Goal: Task Accomplishment & Management: Manage account settings

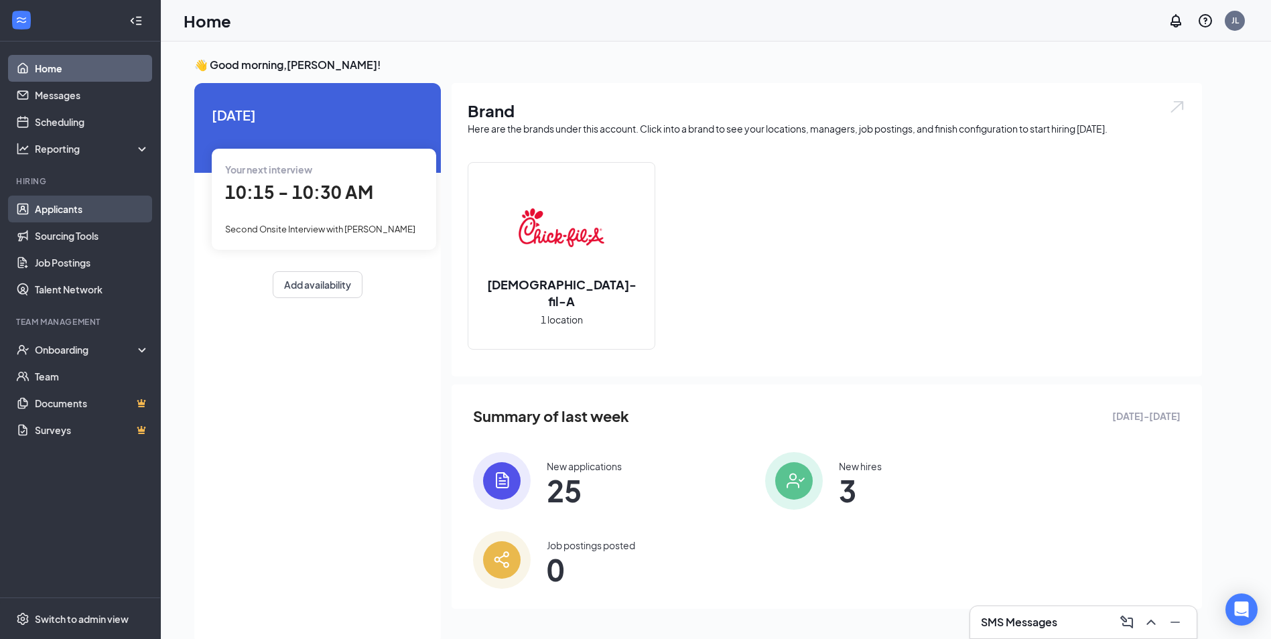
click at [60, 215] on link "Applicants" at bounding box center [92, 209] width 115 height 27
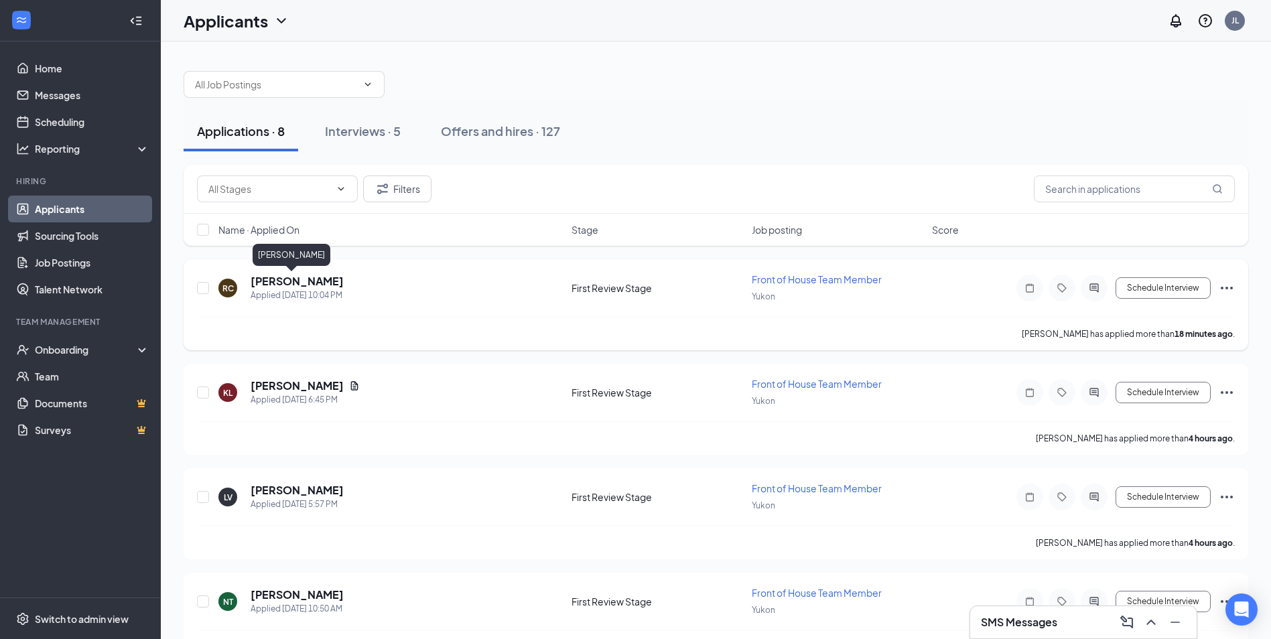
click at [268, 277] on h5 "[PERSON_NAME]" at bounding box center [297, 281] width 93 height 15
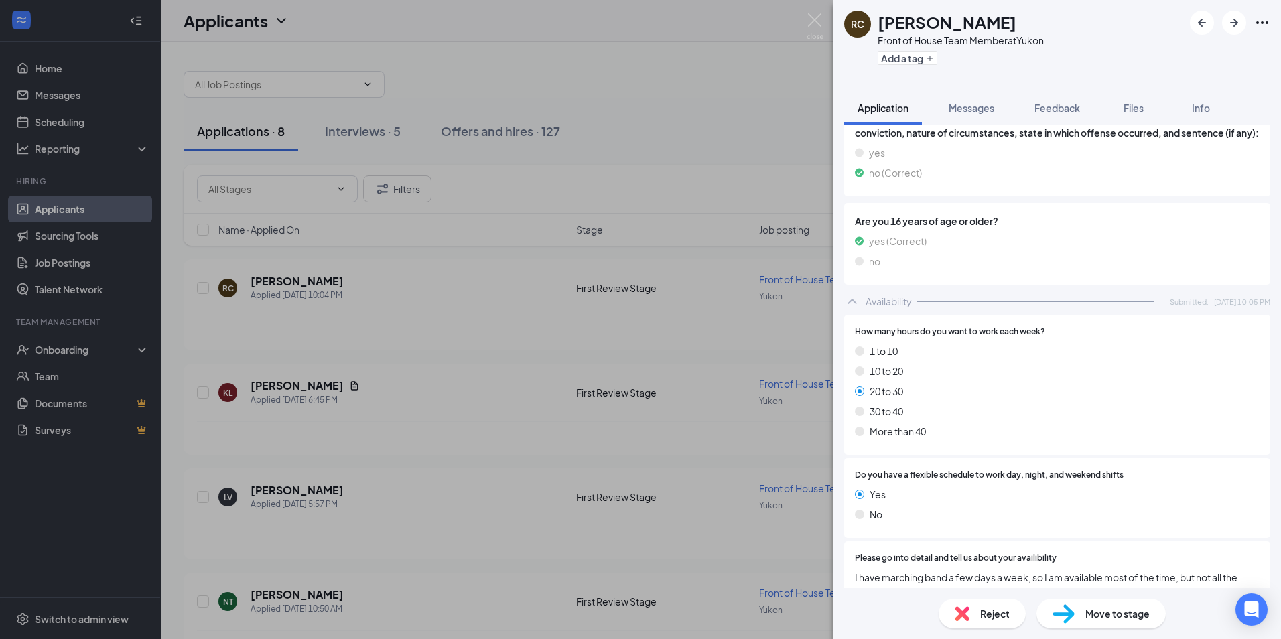
scroll to position [638, 0]
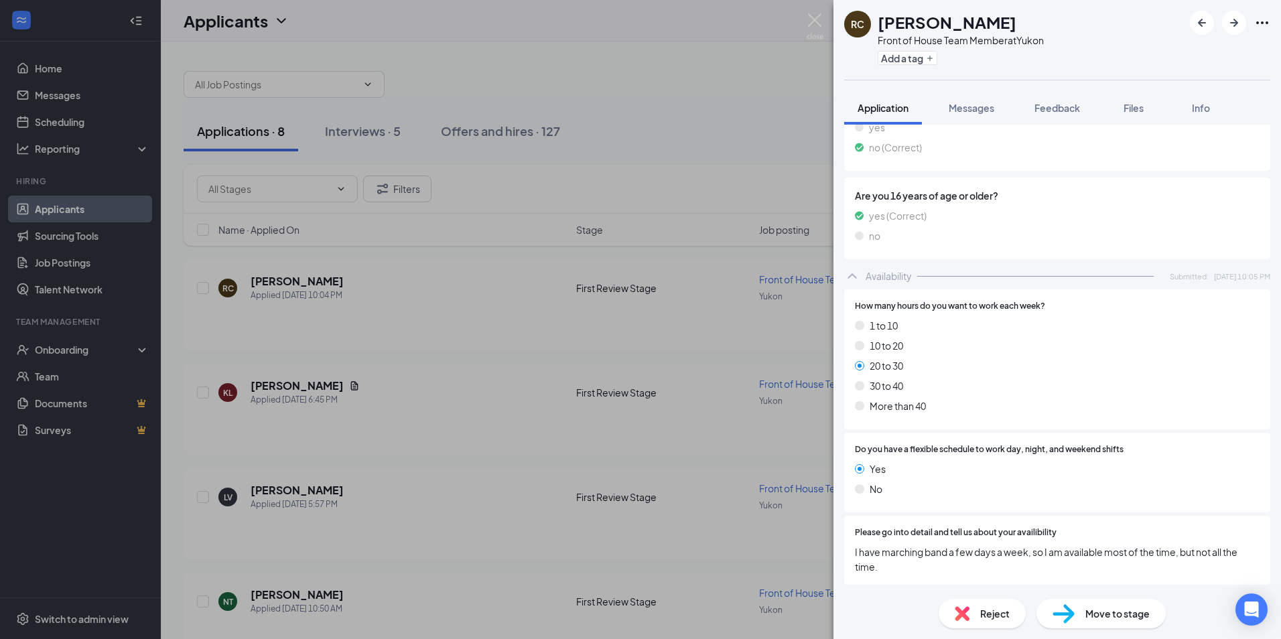
click at [462, 452] on div "[PERSON_NAME] Front of House Team Member at [GEOGRAPHIC_DATA] Add a tag Applica…" at bounding box center [640, 319] width 1281 height 639
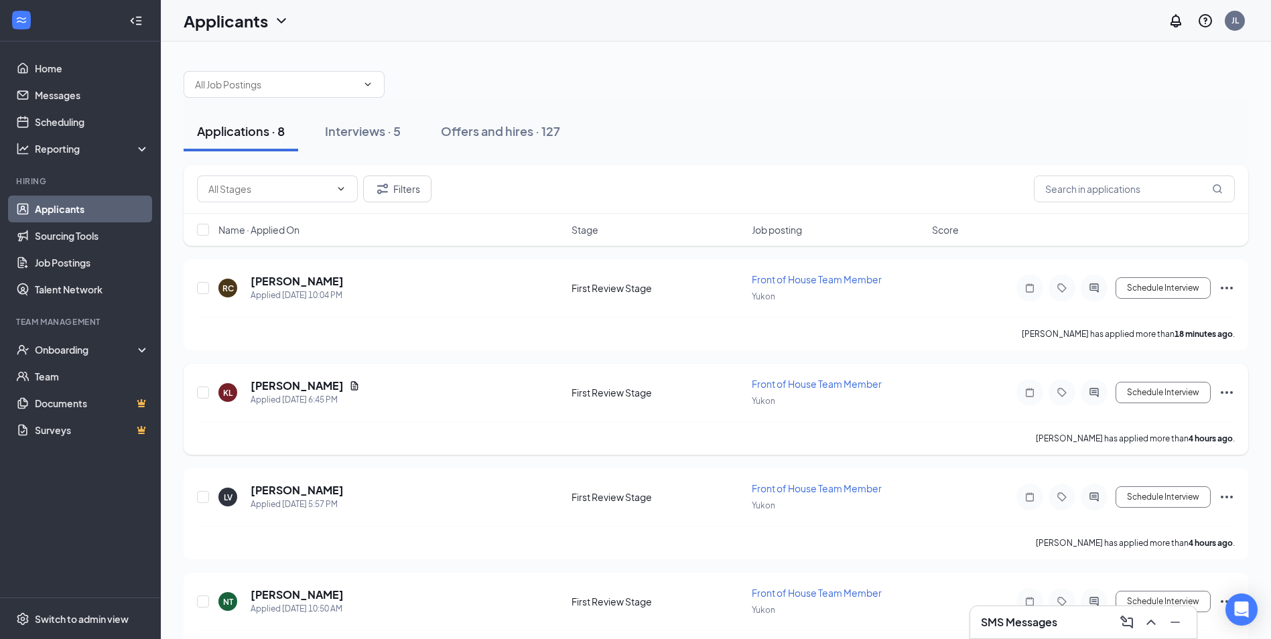
click at [277, 378] on div "[PERSON_NAME] Applied [DATE] 6:45 PM First Review Stage Front of House Team Mem…" at bounding box center [716, 399] width 1038 height 44
click at [275, 380] on h5 "[PERSON_NAME]" at bounding box center [297, 385] width 93 height 15
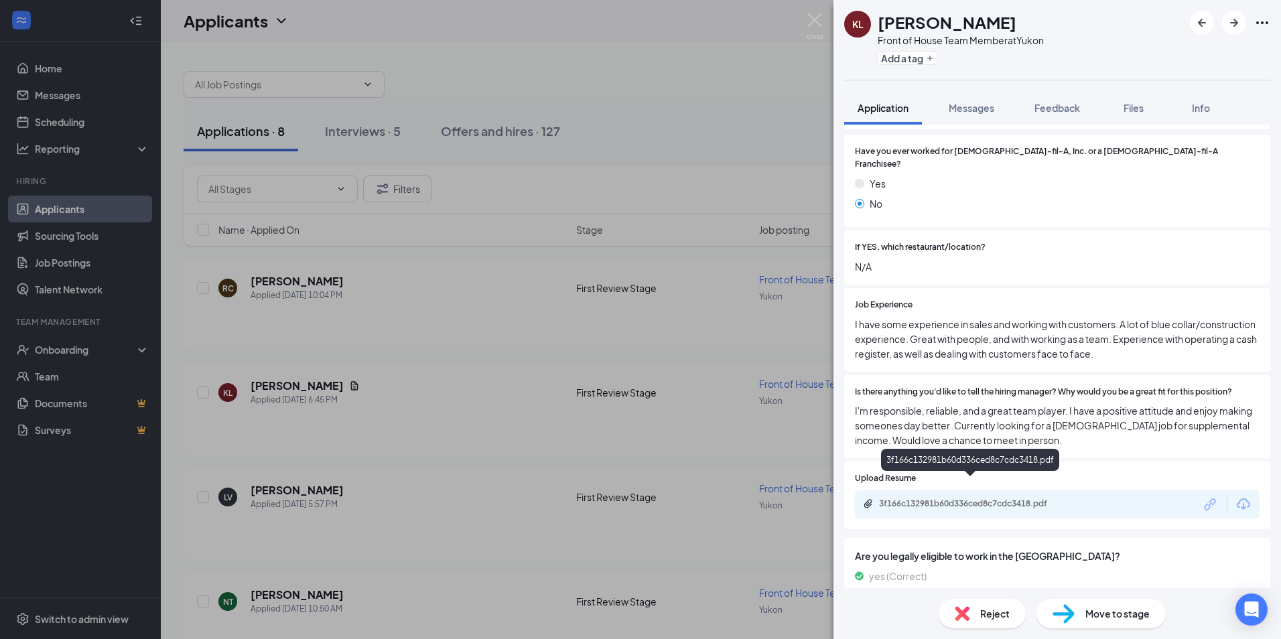
scroll to position [223, 0]
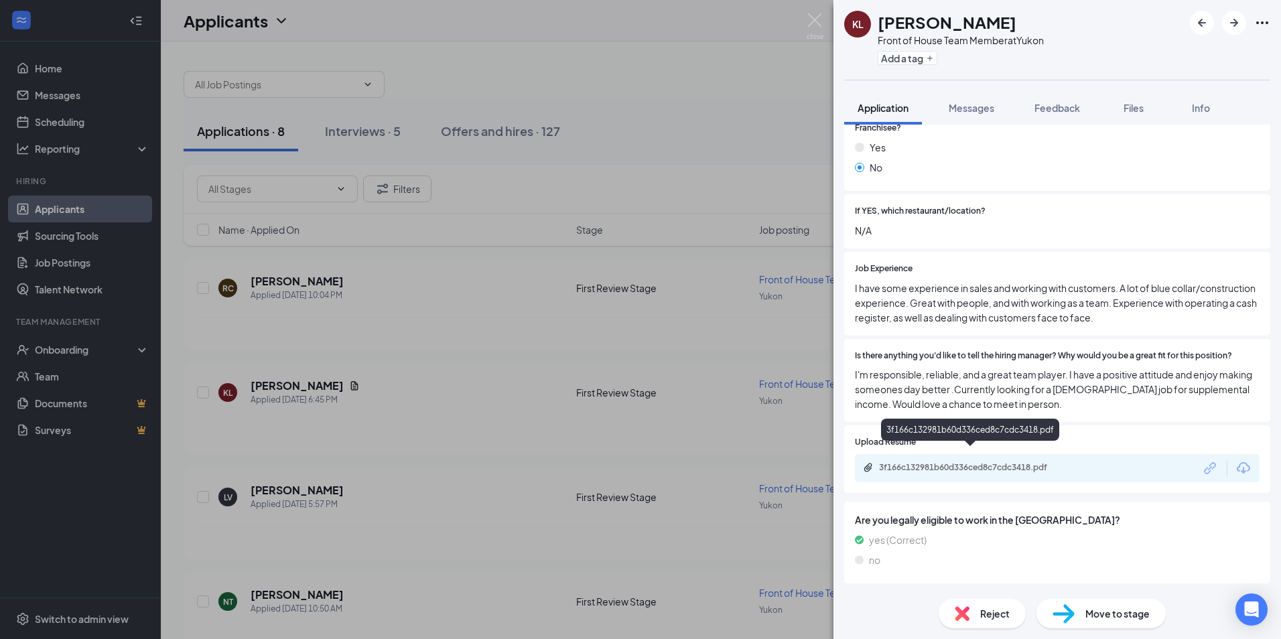
click at [985, 462] on div "3f166c132981b60d336ced8c7cdc3418.pdf" at bounding box center [971, 468] width 217 height 13
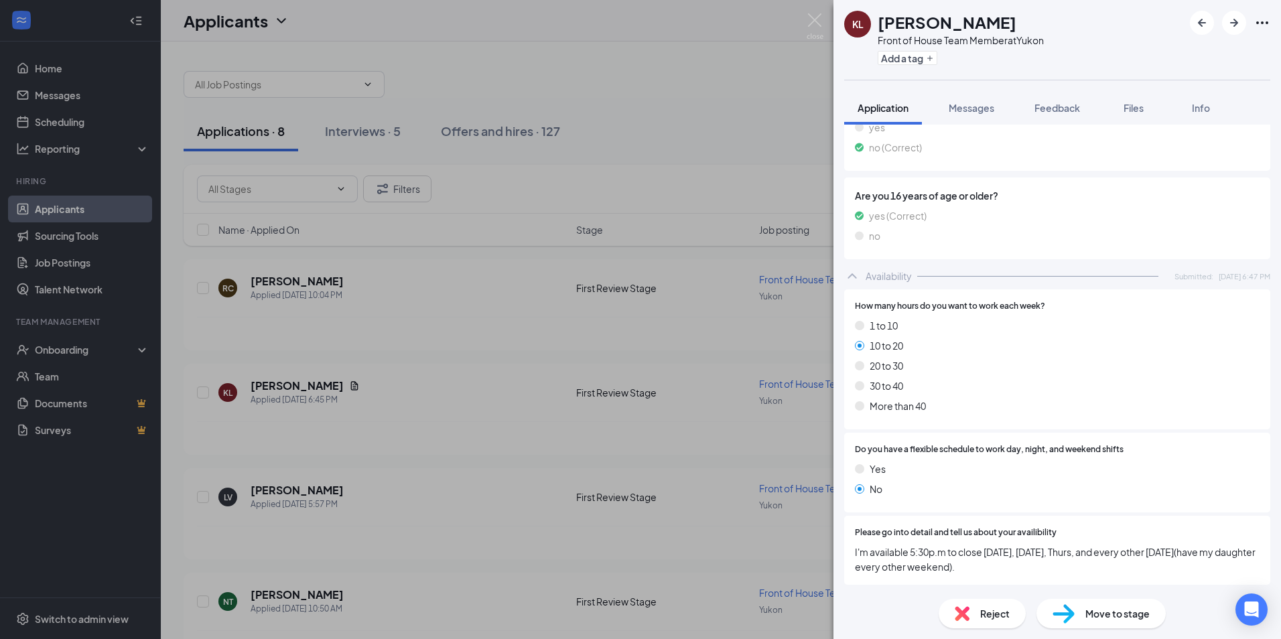
scroll to position [428, 0]
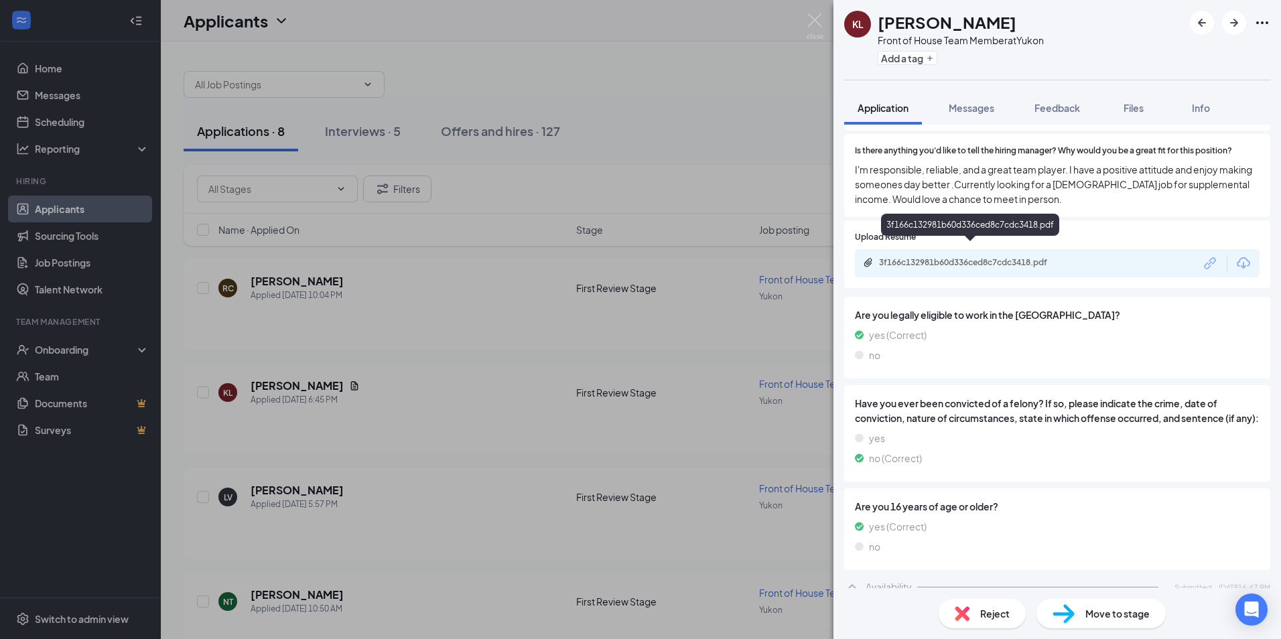
click at [952, 257] on div "3f166c132981b60d336ced8c7cdc3418.pdf" at bounding box center [971, 263] width 217 height 13
click at [588, 468] on div "[PERSON_NAME] Front of House Team Member at Yukon Add a tag Application Message…" at bounding box center [640, 319] width 1281 height 639
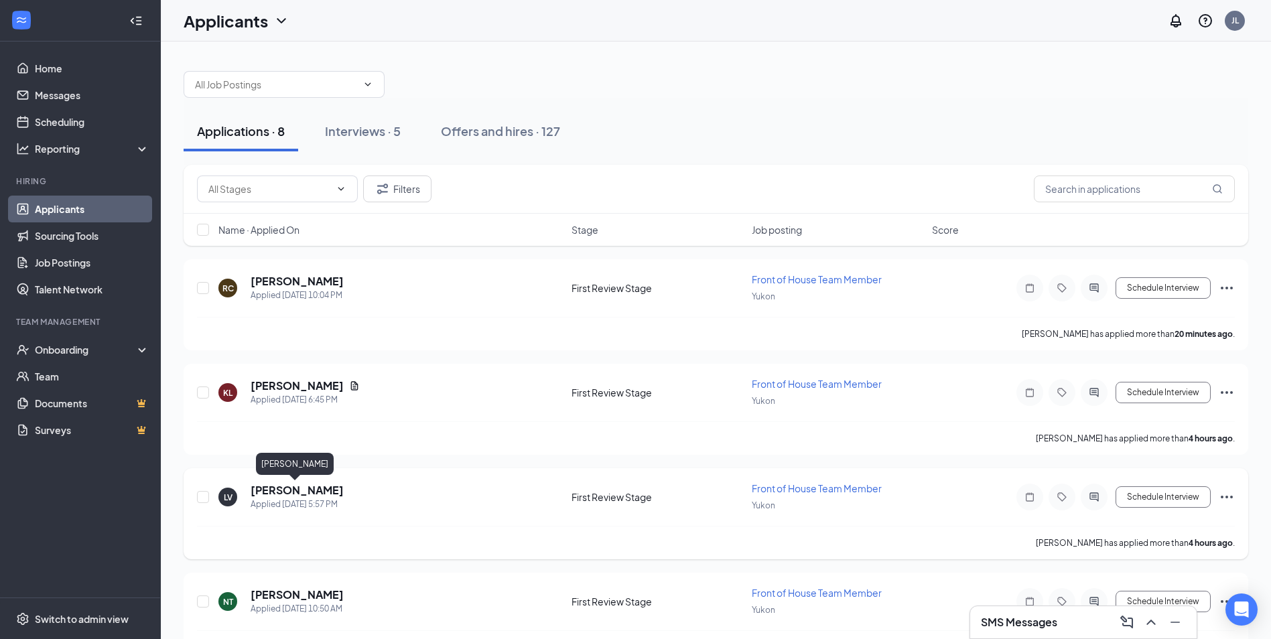
click at [301, 494] on h5 "[PERSON_NAME]" at bounding box center [297, 490] width 93 height 15
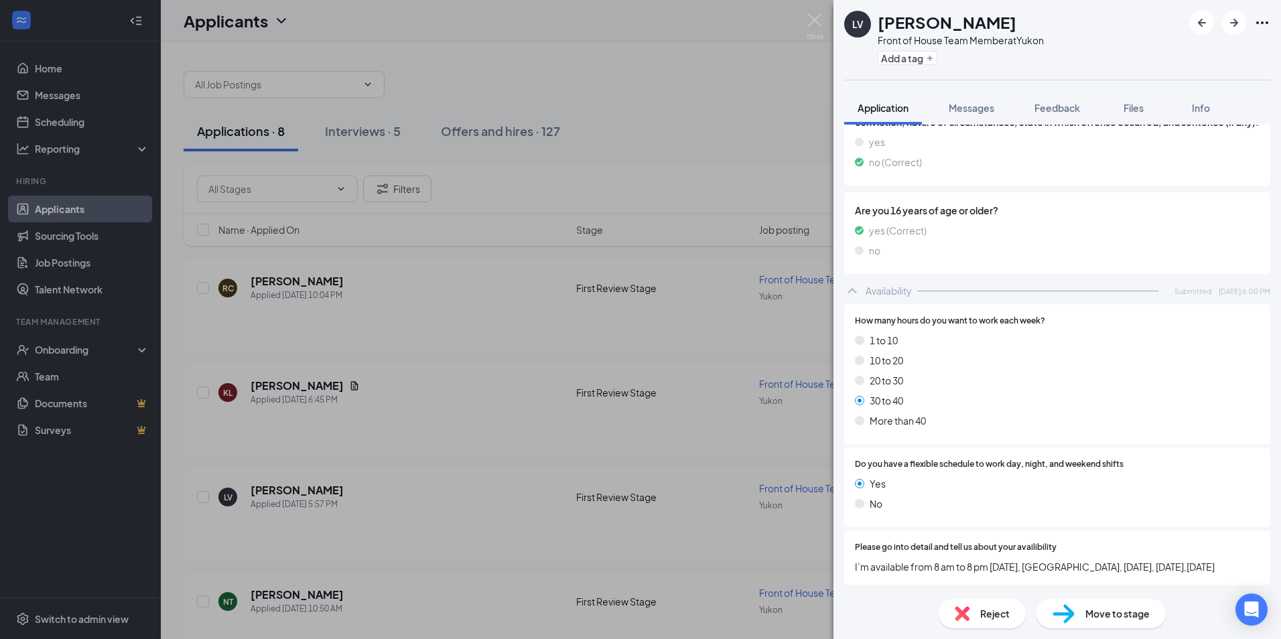
scroll to position [609, 0]
click at [1087, 622] on div "Move to stage" at bounding box center [1100, 613] width 129 height 29
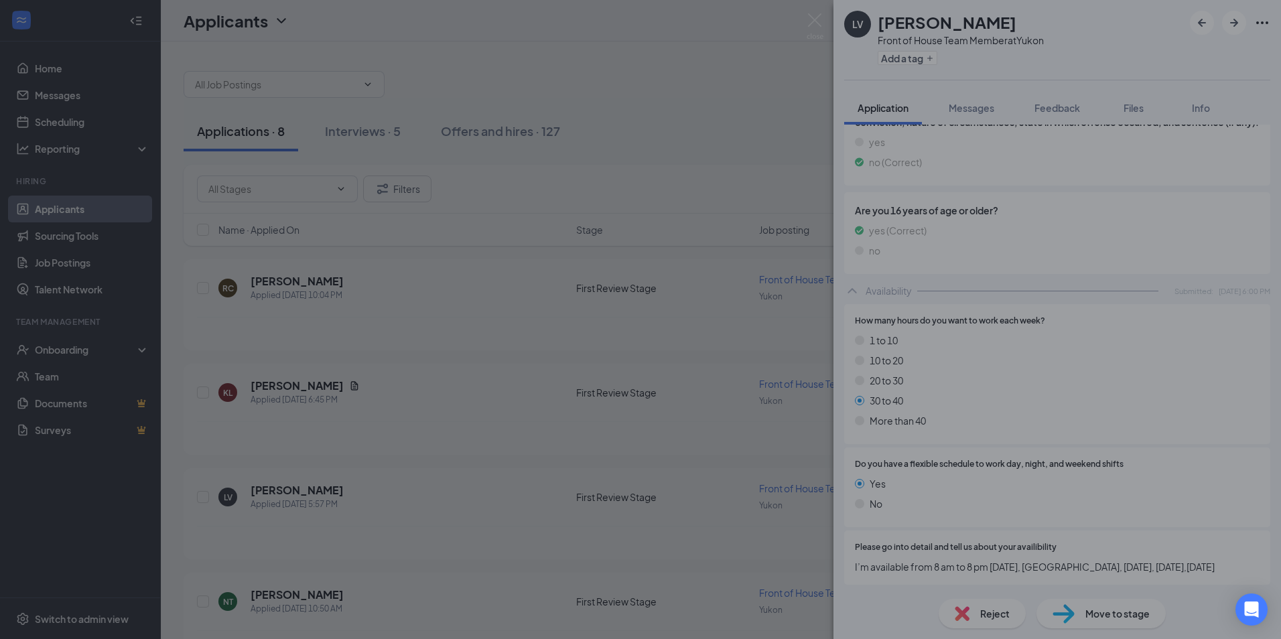
scroll to position [604, 0]
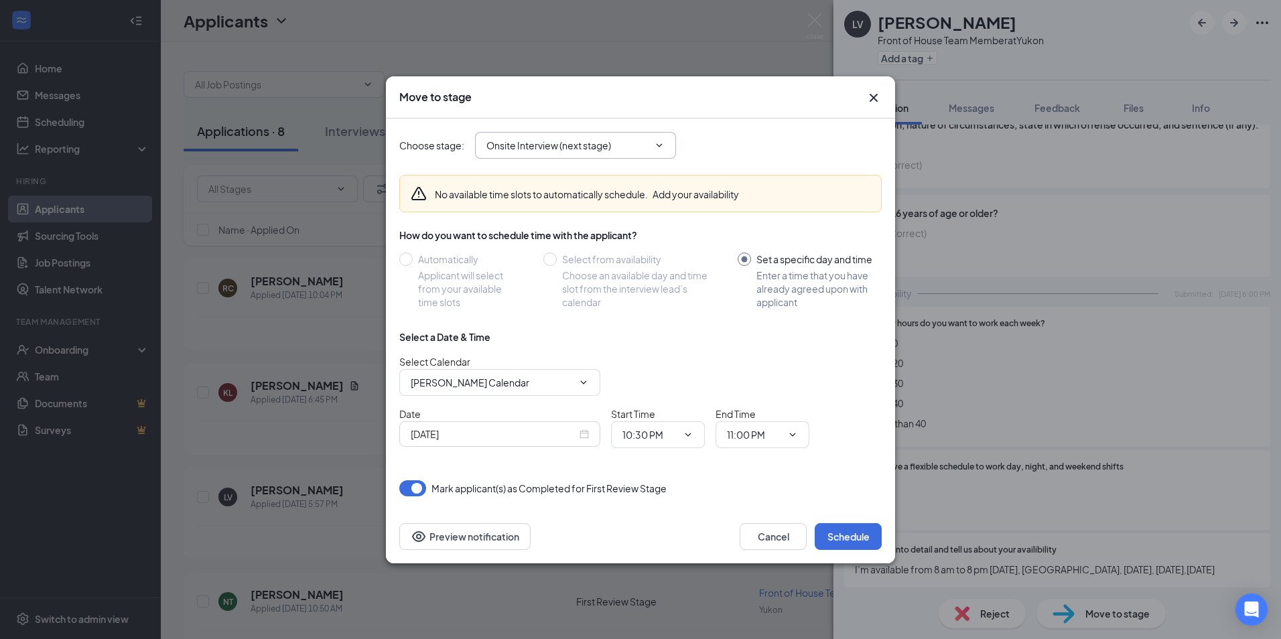
click at [571, 151] on input "Onsite Interview (next stage)" at bounding box center [567, 145] width 162 height 15
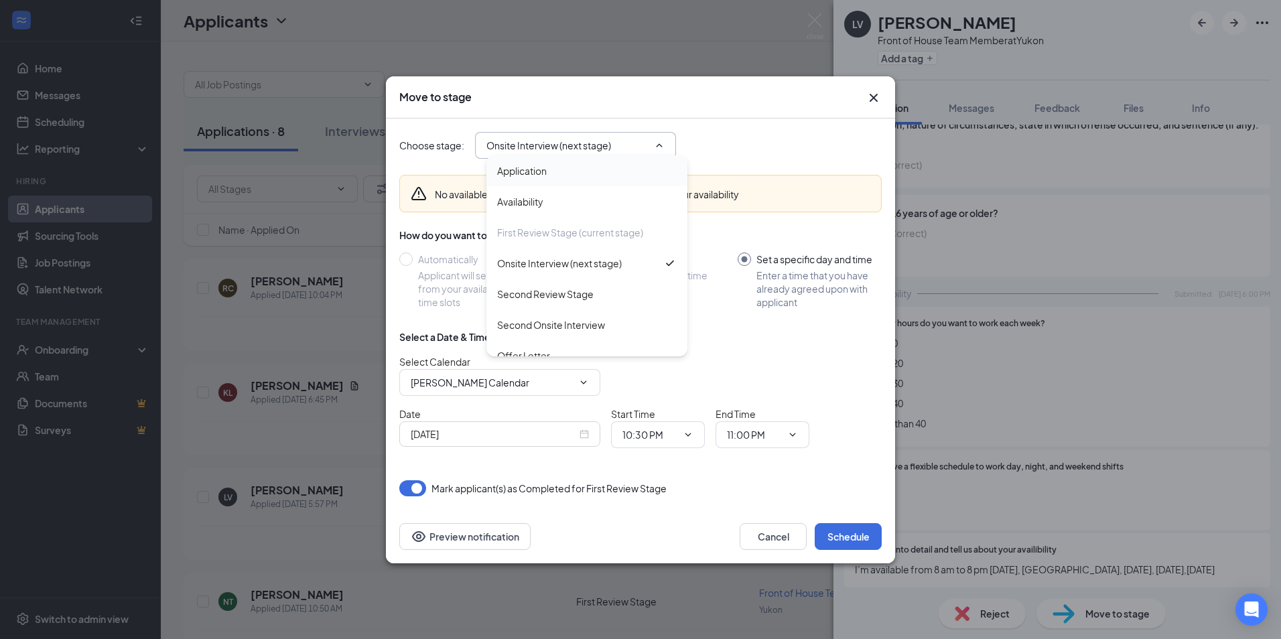
click at [561, 326] on div "Second Onsite Interview" at bounding box center [551, 325] width 108 height 15
type input "Second Onsite Interview"
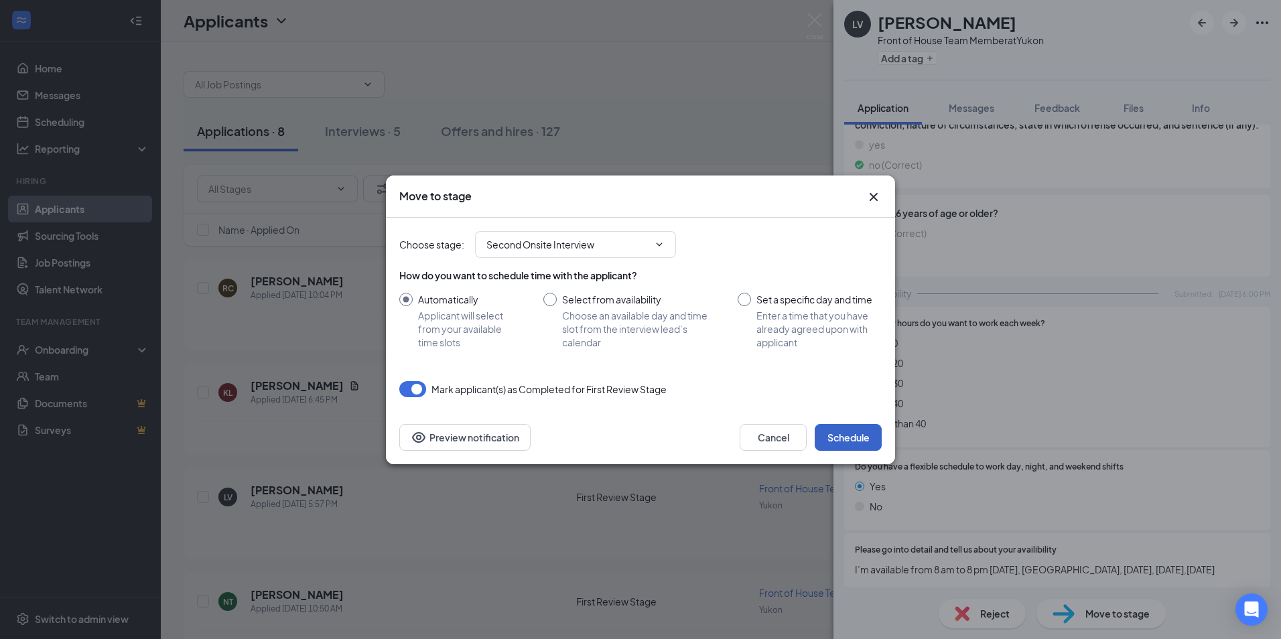
click at [833, 434] on button "Schedule" at bounding box center [848, 437] width 67 height 27
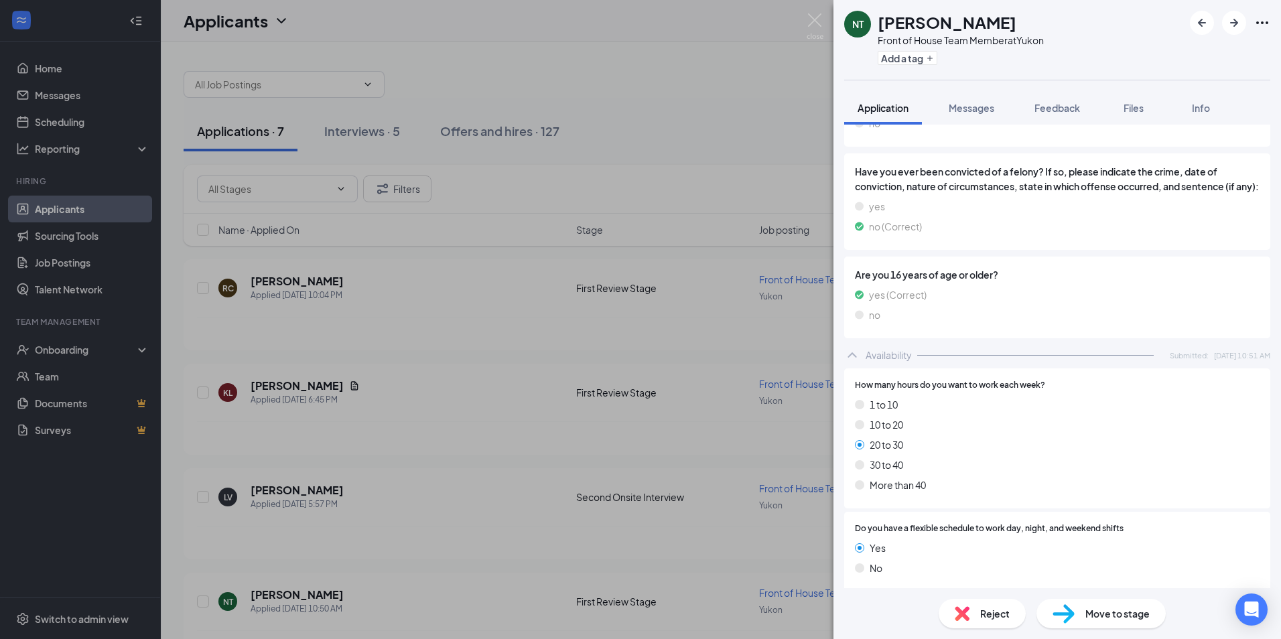
scroll to position [609, 0]
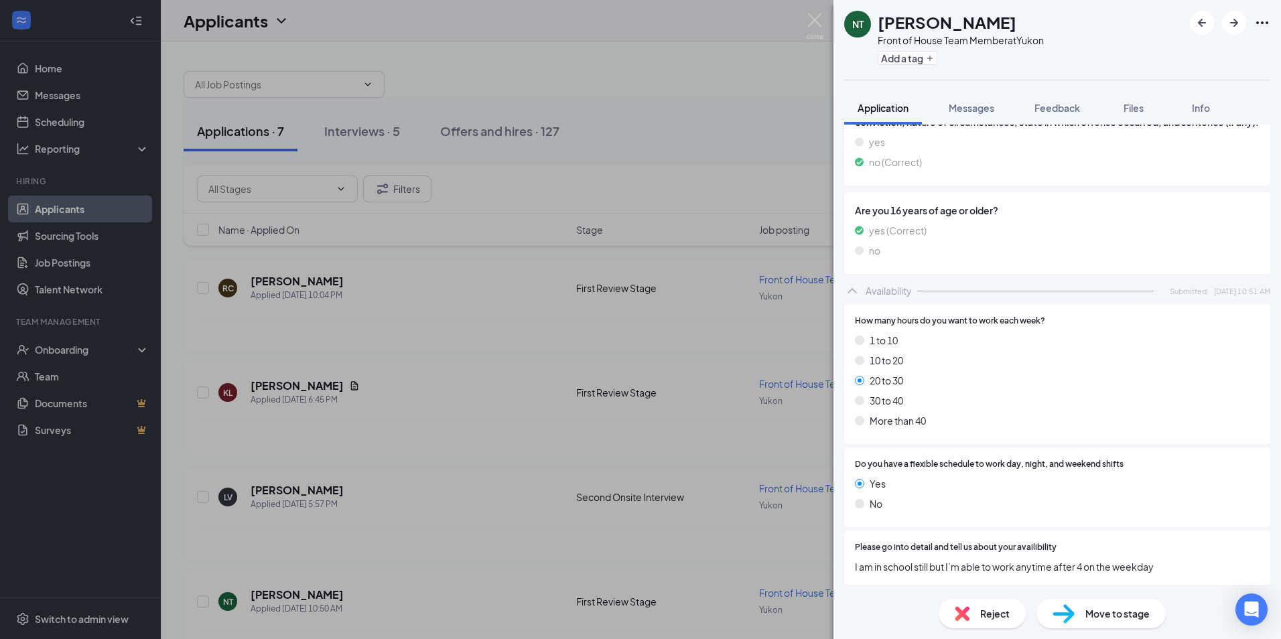
drag, startPoint x: 581, startPoint y: 489, endPoint x: 563, endPoint y: 504, distance: 23.3
click at [580, 498] on div "NT [PERSON_NAME] Front of House Team Member at [GEOGRAPHIC_DATA] Add a tag Appl…" at bounding box center [640, 319] width 1281 height 639
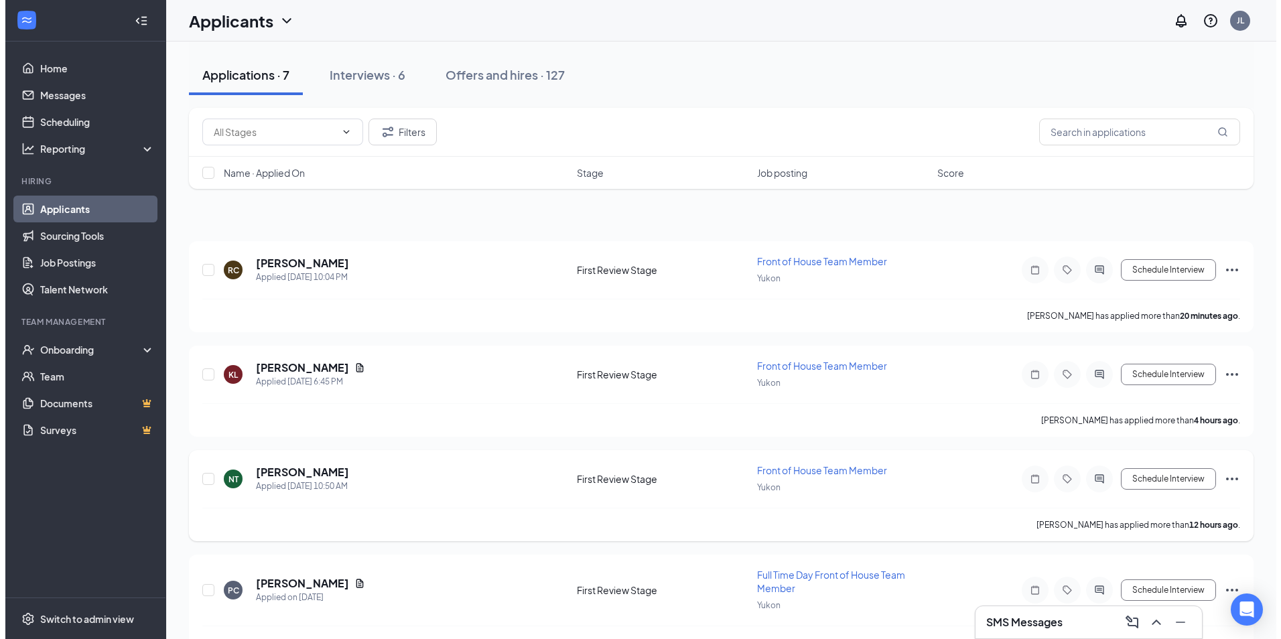
scroll to position [223, 0]
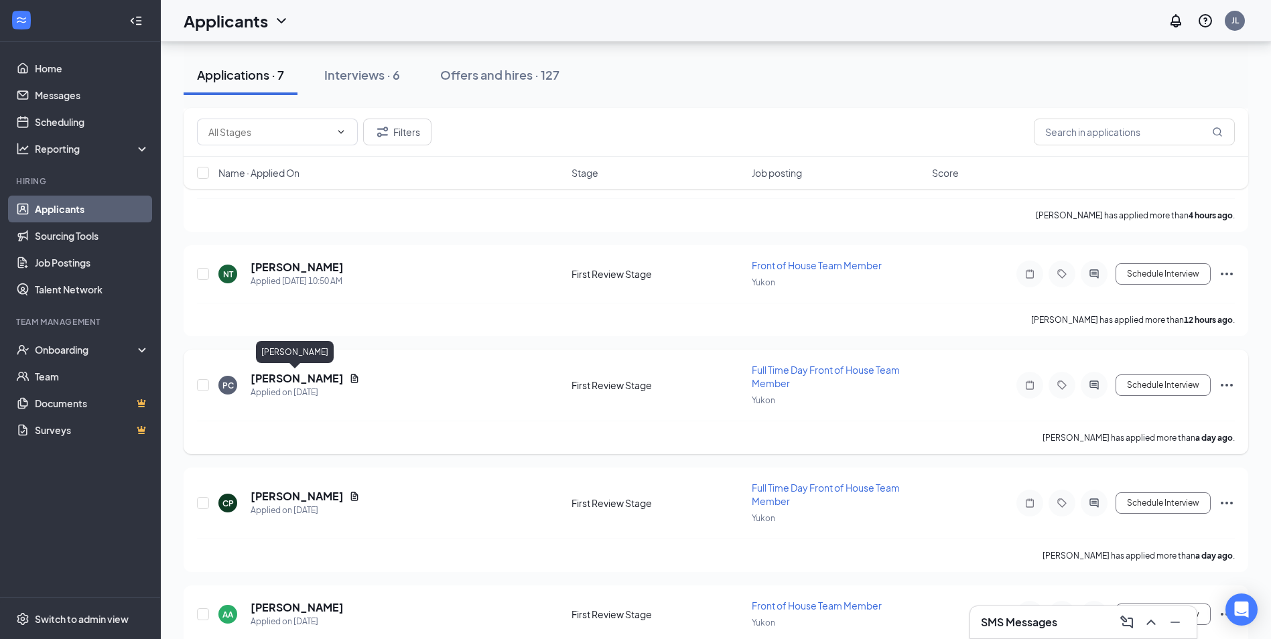
click at [277, 379] on h5 "[PERSON_NAME]" at bounding box center [297, 378] width 93 height 15
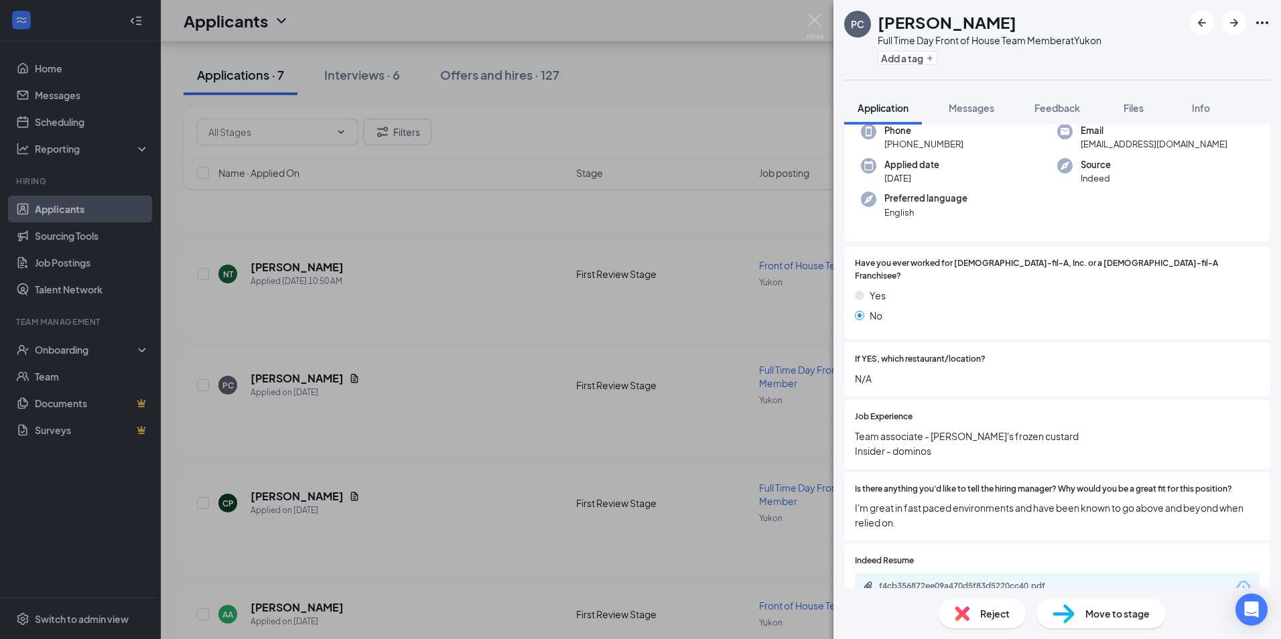
scroll to position [179, 0]
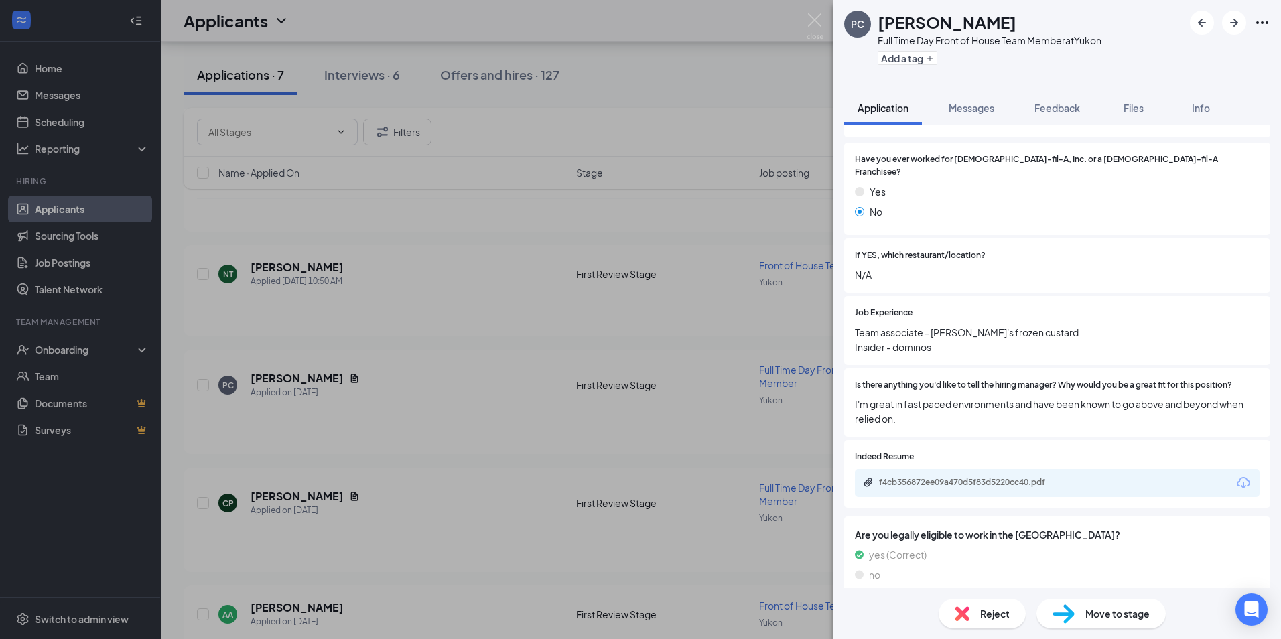
click at [957, 469] on div "f4cb356872ee09a470d5f83d5220cc40.pdf" at bounding box center [1057, 483] width 405 height 28
click at [957, 477] on div "f4cb356872ee09a470d5f83d5220cc40.pdf" at bounding box center [973, 482] width 188 height 11
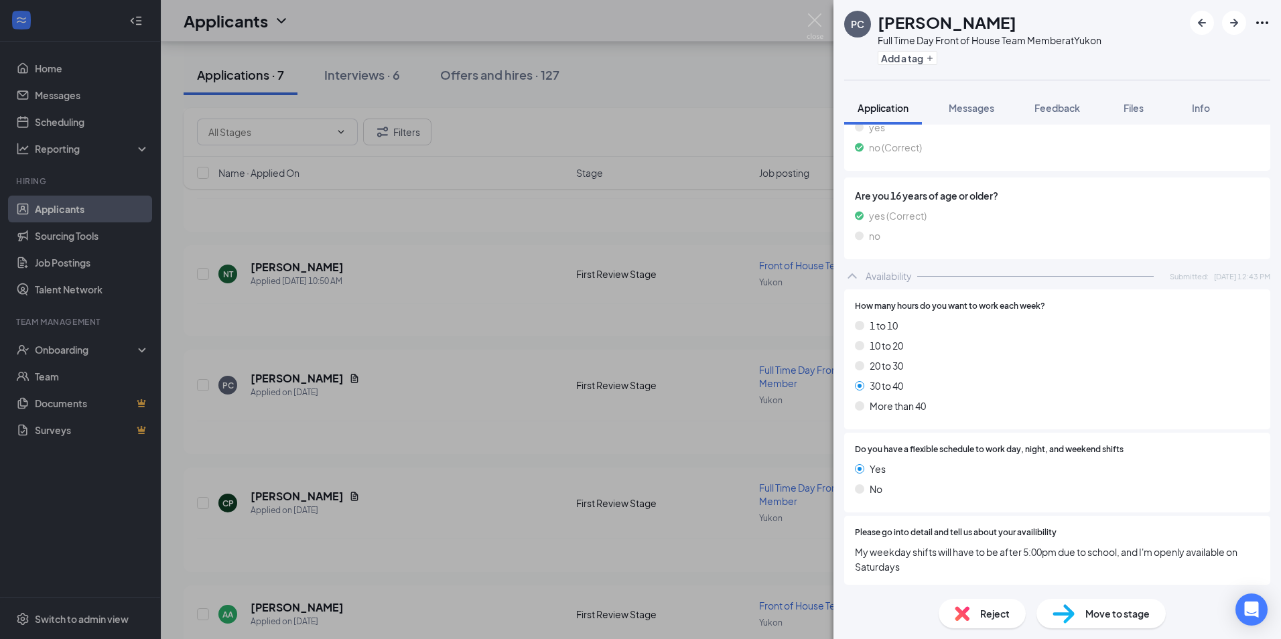
scroll to position [711, 0]
click at [1117, 610] on span "Move to stage" at bounding box center [1117, 613] width 64 height 15
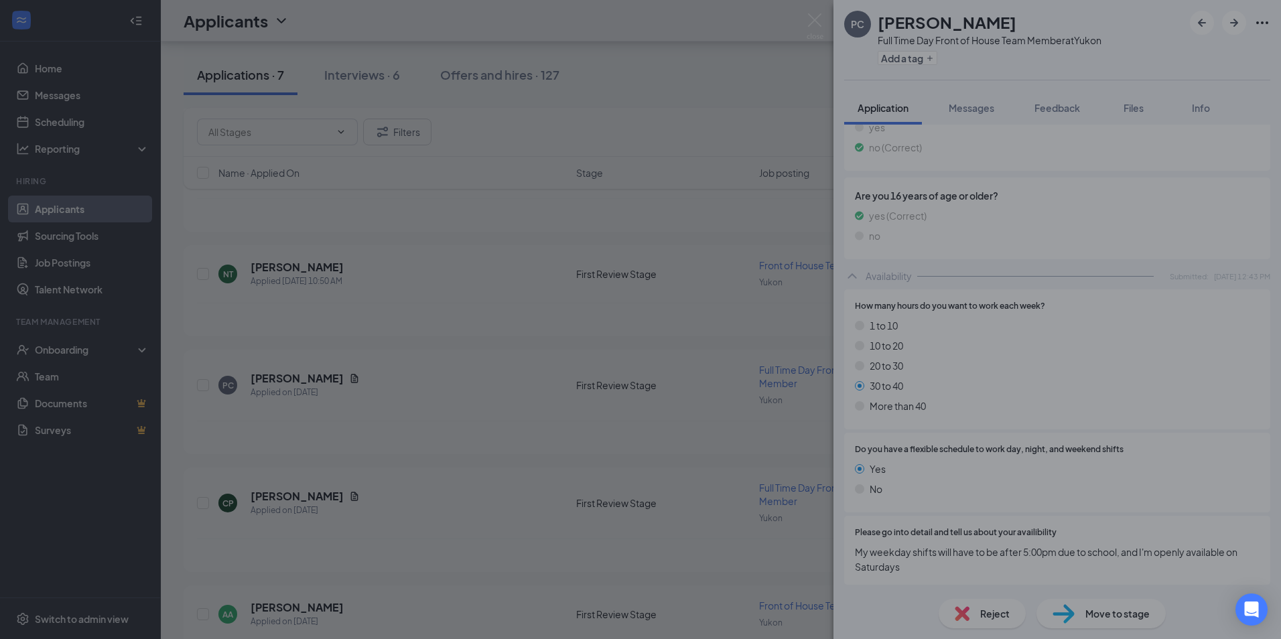
scroll to position [707, 0]
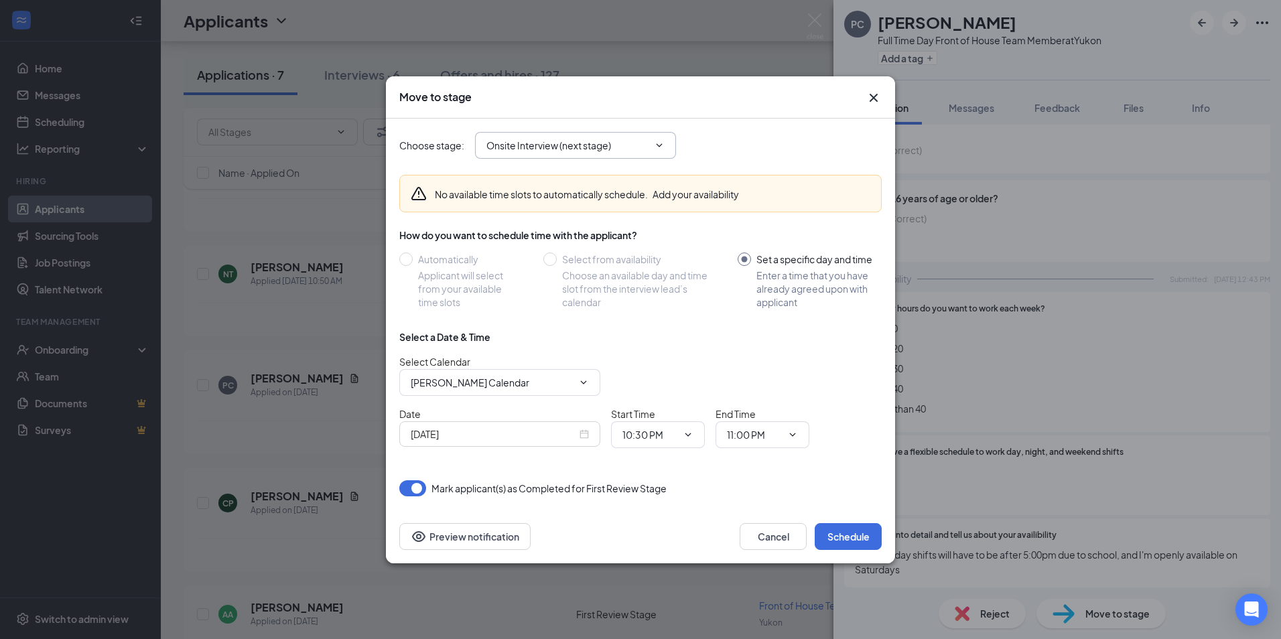
click at [632, 137] on span "Onsite Interview (next stage)" at bounding box center [575, 145] width 201 height 27
click at [591, 141] on input "Onsite Interview (next stage)" at bounding box center [567, 145] width 162 height 15
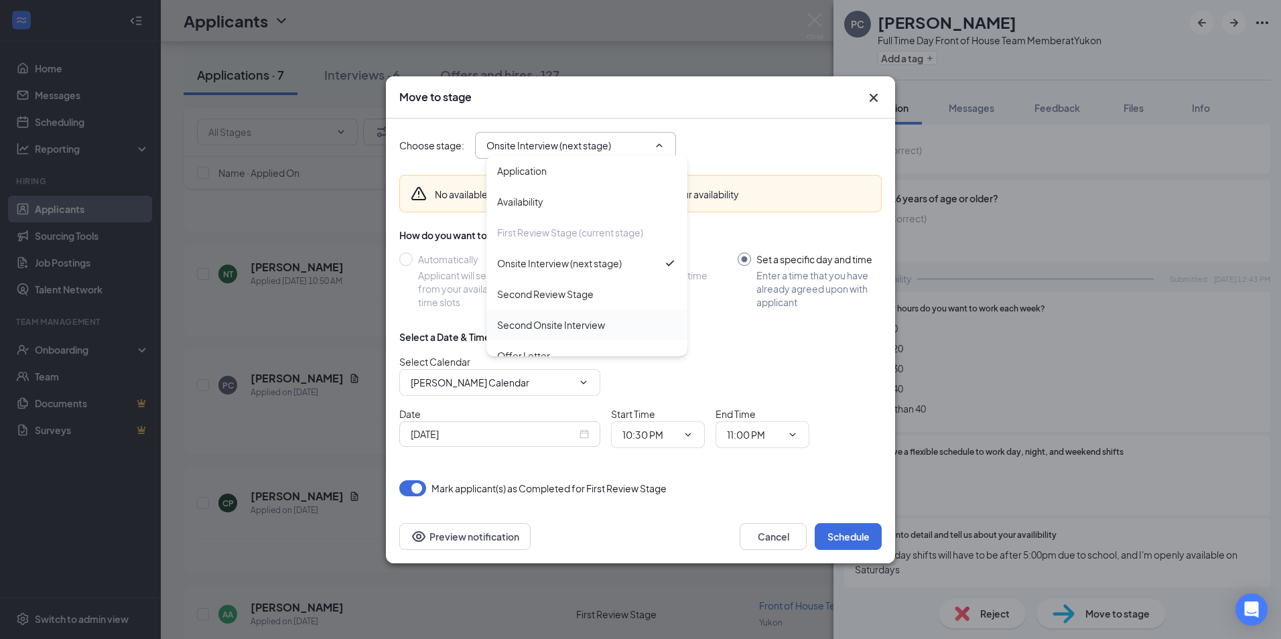
click at [579, 318] on div "Second Onsite Interview" at bounding box center [551, 325] width 108 height 15
type input "Second Onsite Interview"
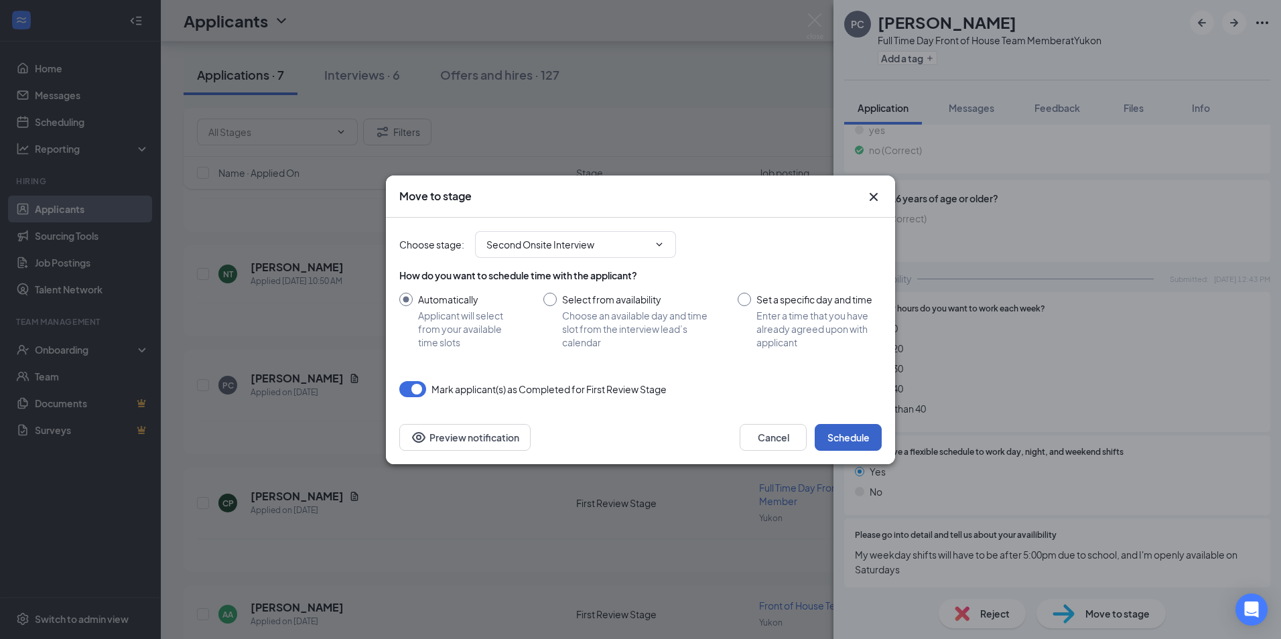
click at [855, 434] on button "Schedule" at bounding box center [848, 437] width 67 height 27
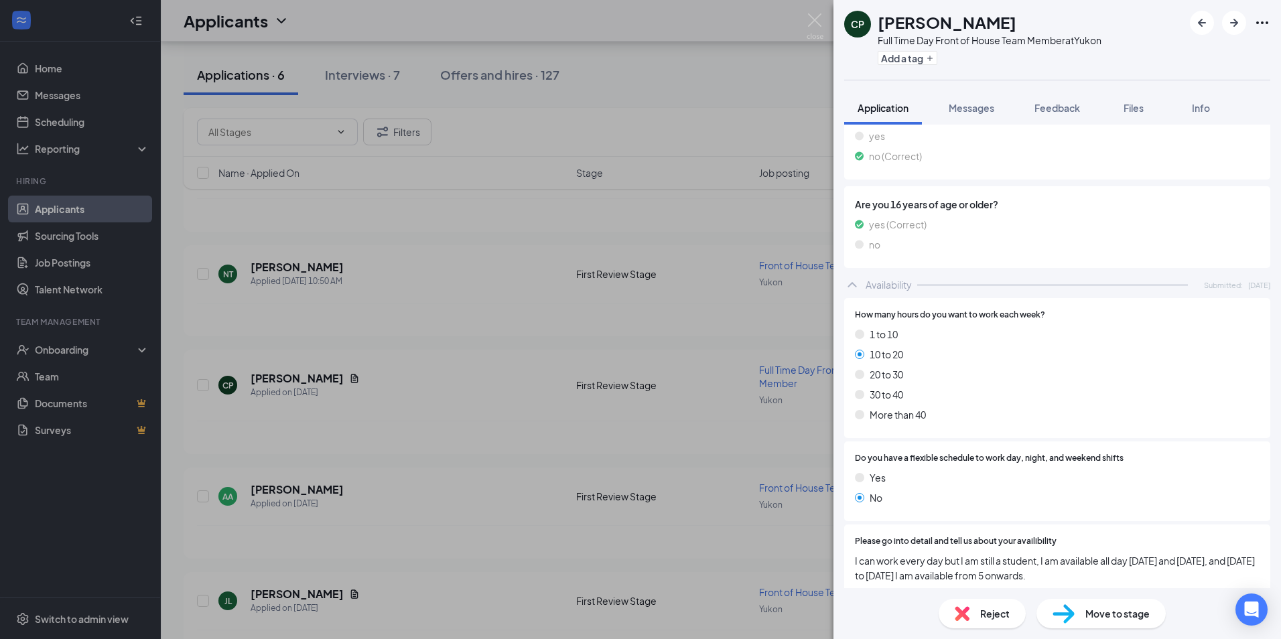
scroll to position [711, 0]
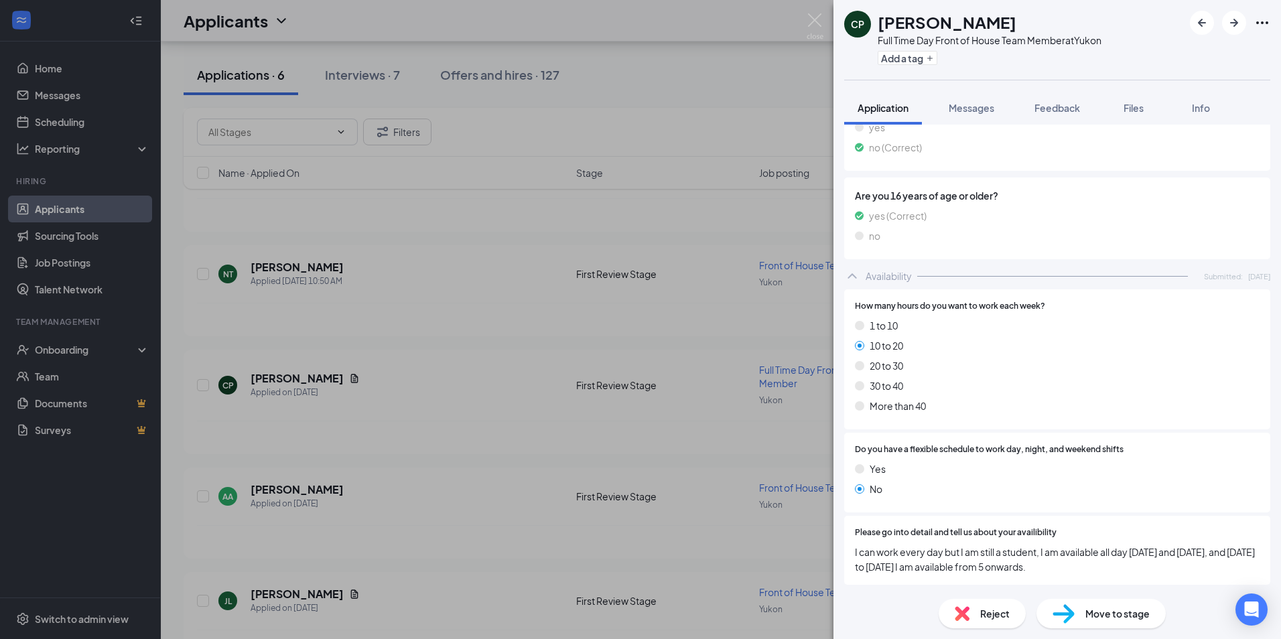
drag, startPoint x: 757, startPoint y: 494, endPoint x: 863, endPoint y: 462, distance: 111.3
click at [757, 494] on div "CP [PERSON_NAME] Full Time Day Front of House Team Member at [GEOGRAPHIC_DATA] …" at bounding box center [640, 319] width 1281 height 639
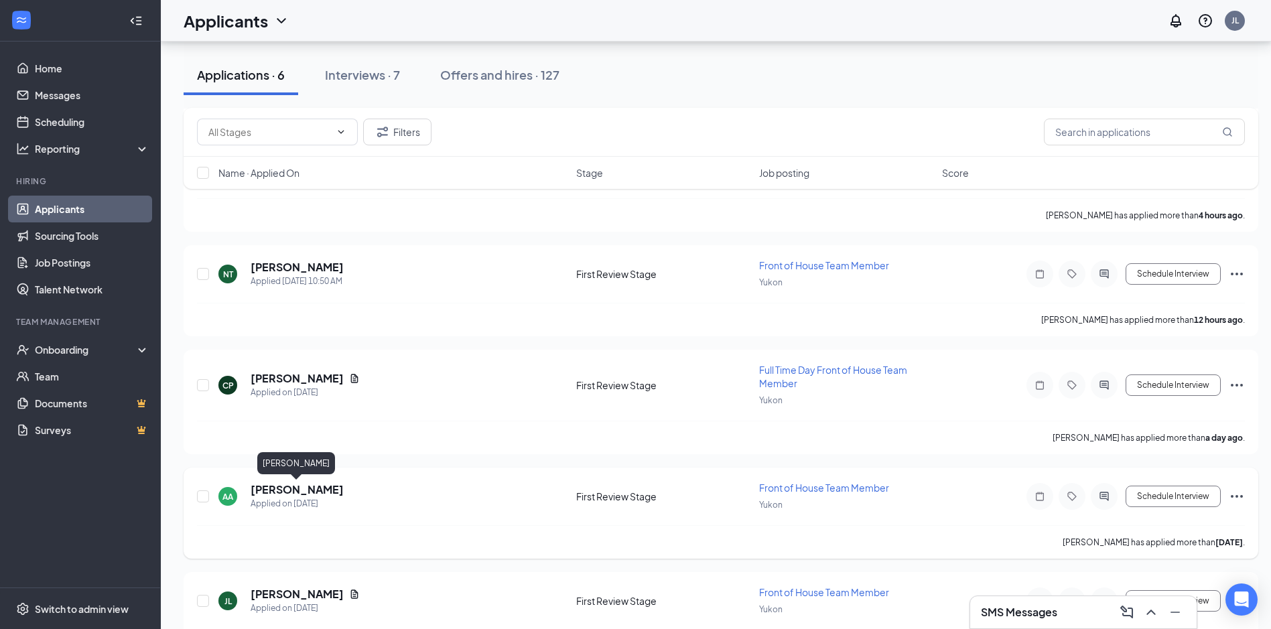
click at [273, 482] on h5 "[PERSON_NAME]" at bounding box center [297, 489] width 93 height 15
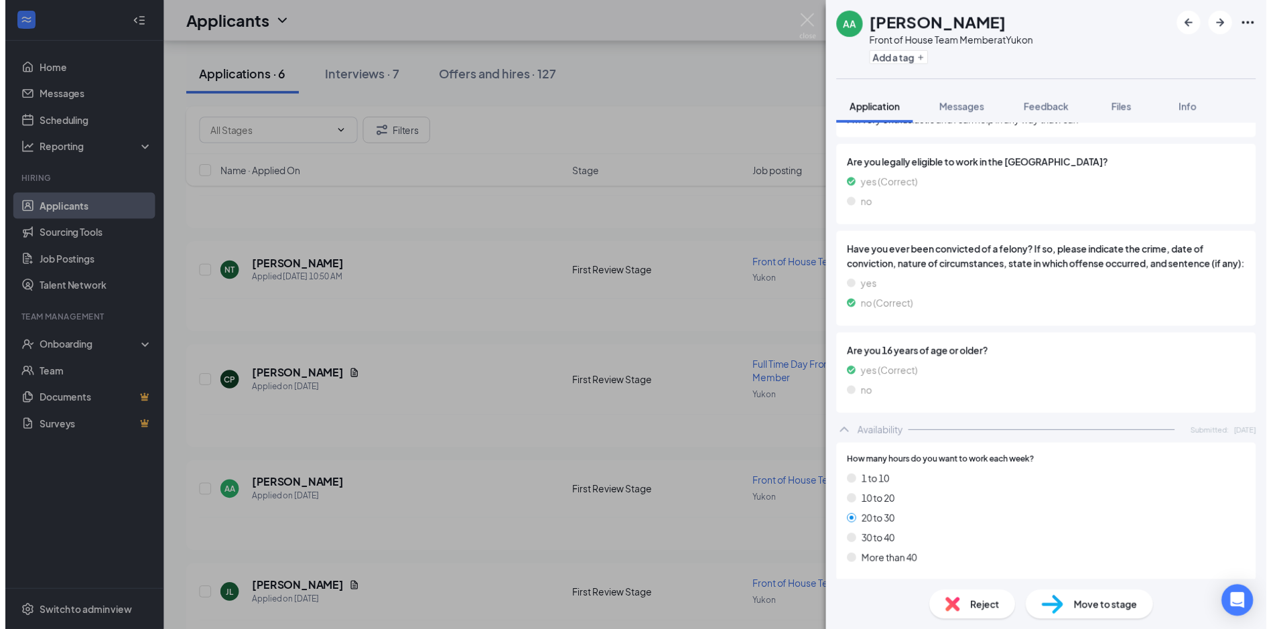
scroll to position [594, 0]
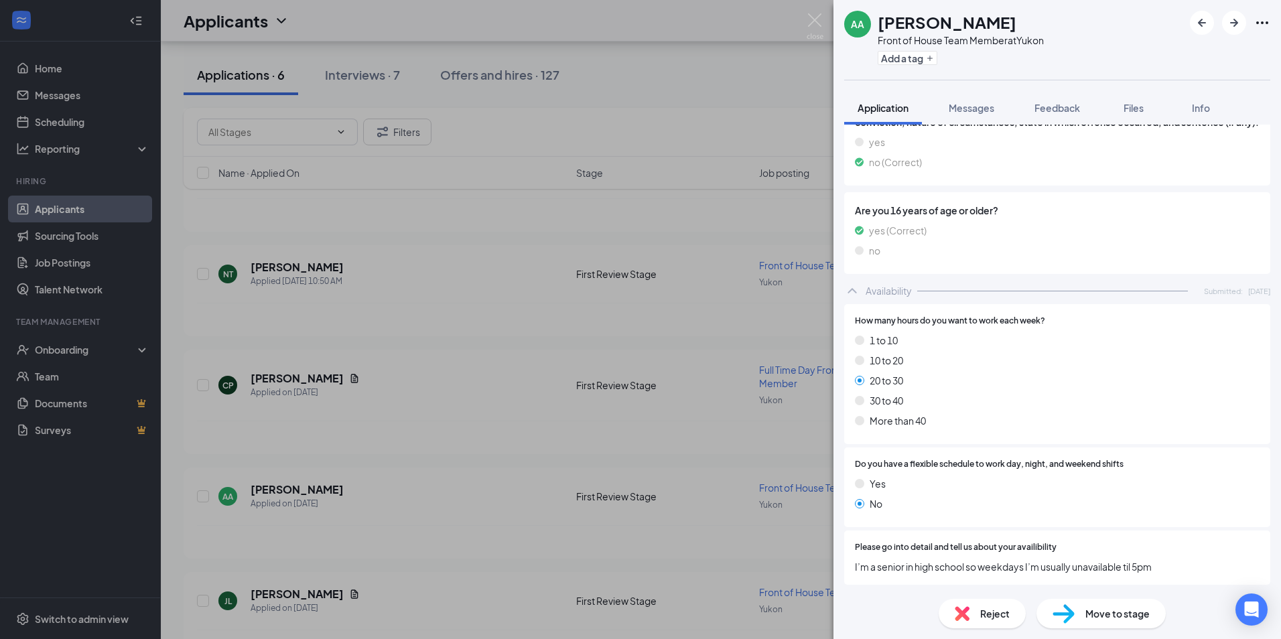
click at [703, 510] on div "AA [PERSON_NAME] Front of House Team Member at [GEOGRAPHIC_DATA] Add a tag Appl…" at bounding box center [640, 319] width 1281 height 639
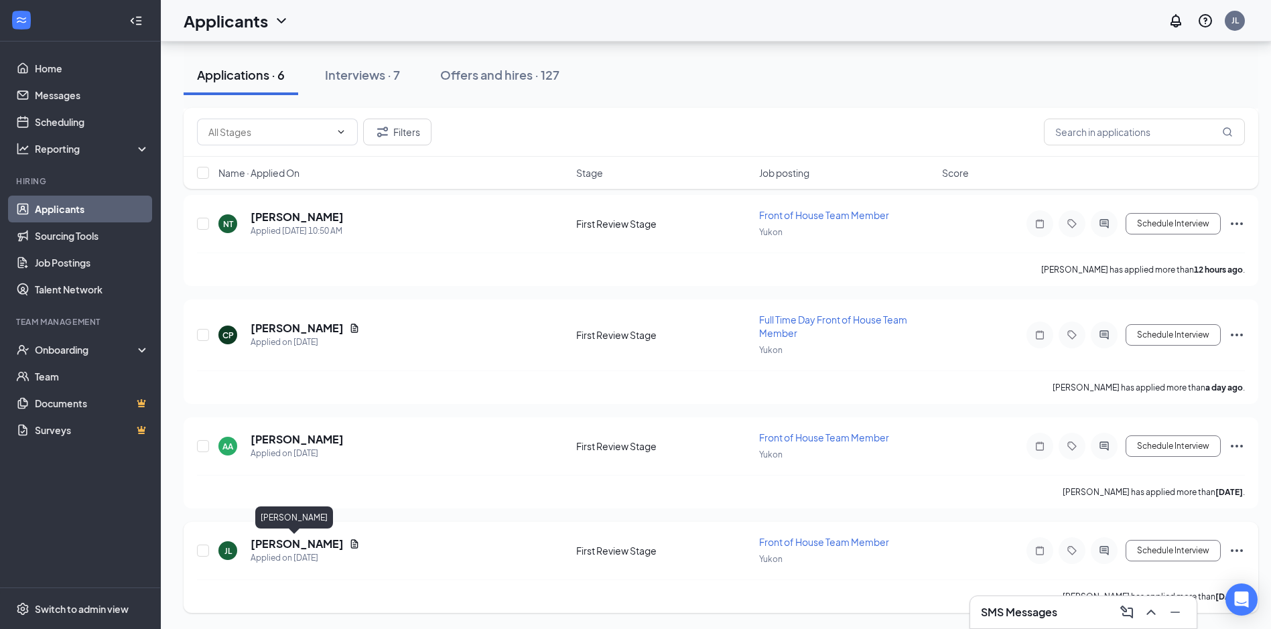
click at [263, 545] on h5 "[PERSON_NAME]" at bounding box center [297, 544] width 93 height 15
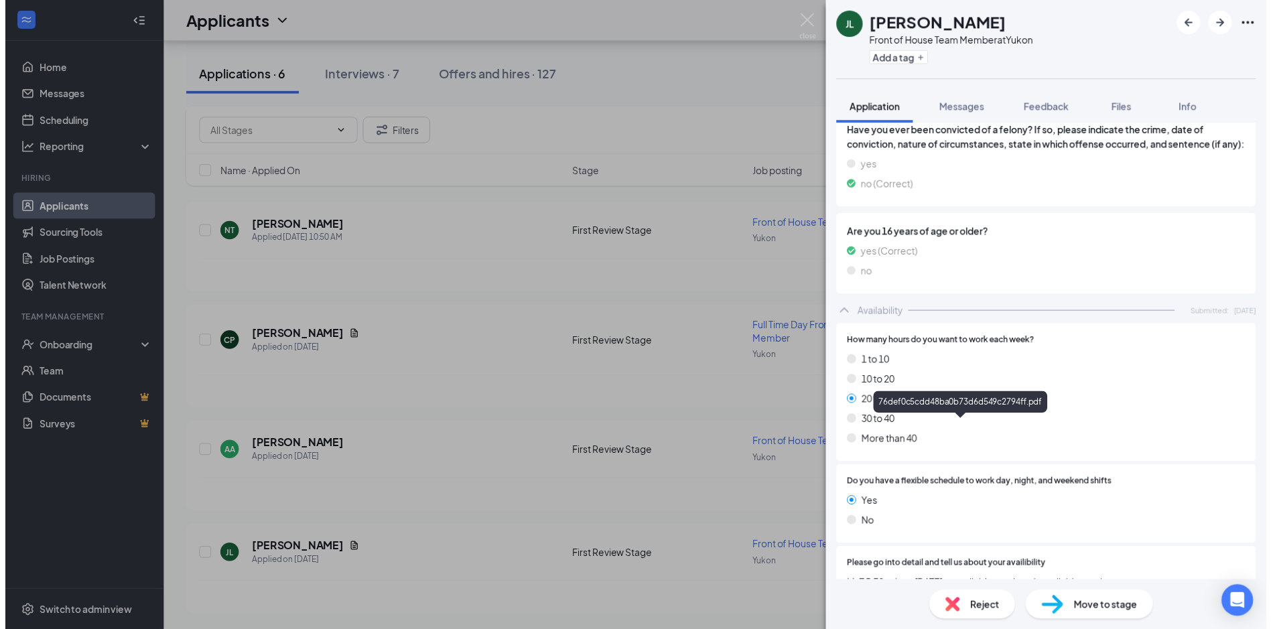
scroll to position [705, 0]
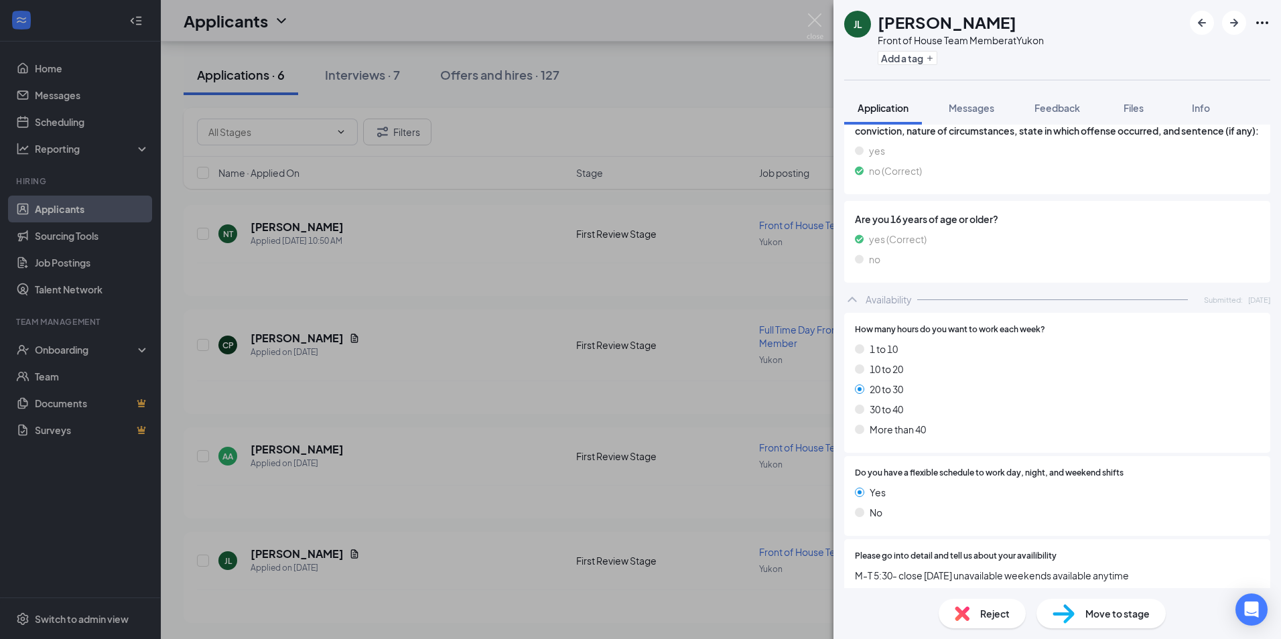
click at [364, 551] on div "[PERSON_NAME] Front of House Team Member at Yukon Add a tag Application Message…" at bounding box center [640, 319] width 1281 height 639
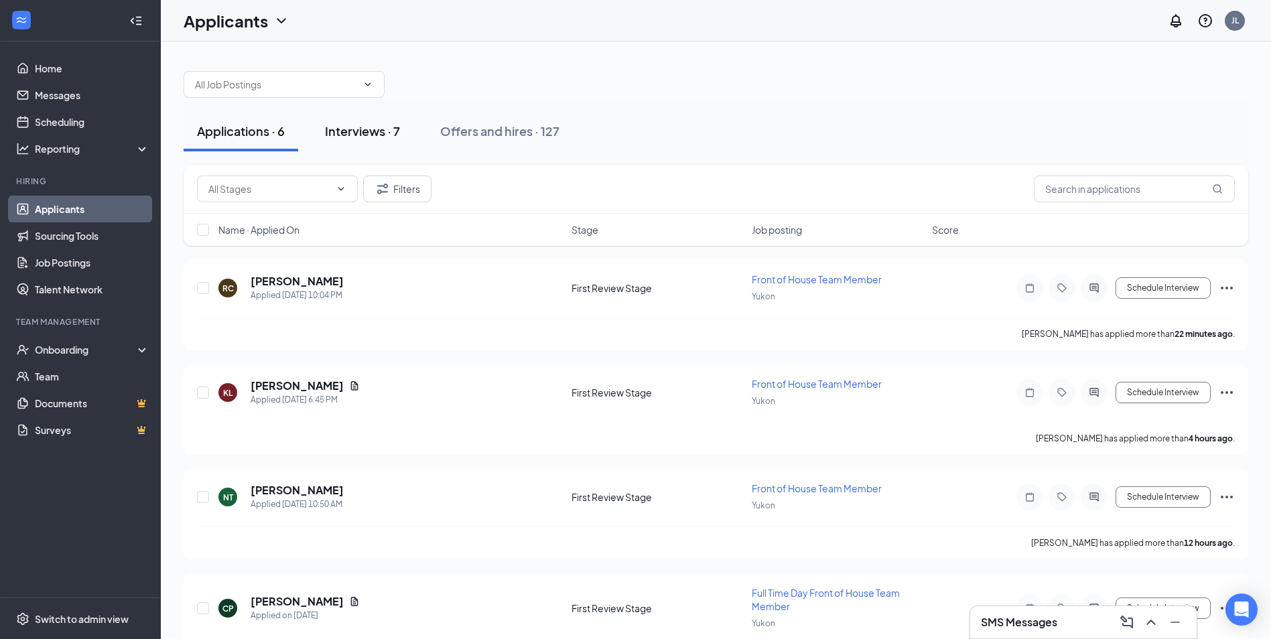
click at [360, 136] on div "Interviews · 7" at bounding box center [362, 131] width 75 height 17
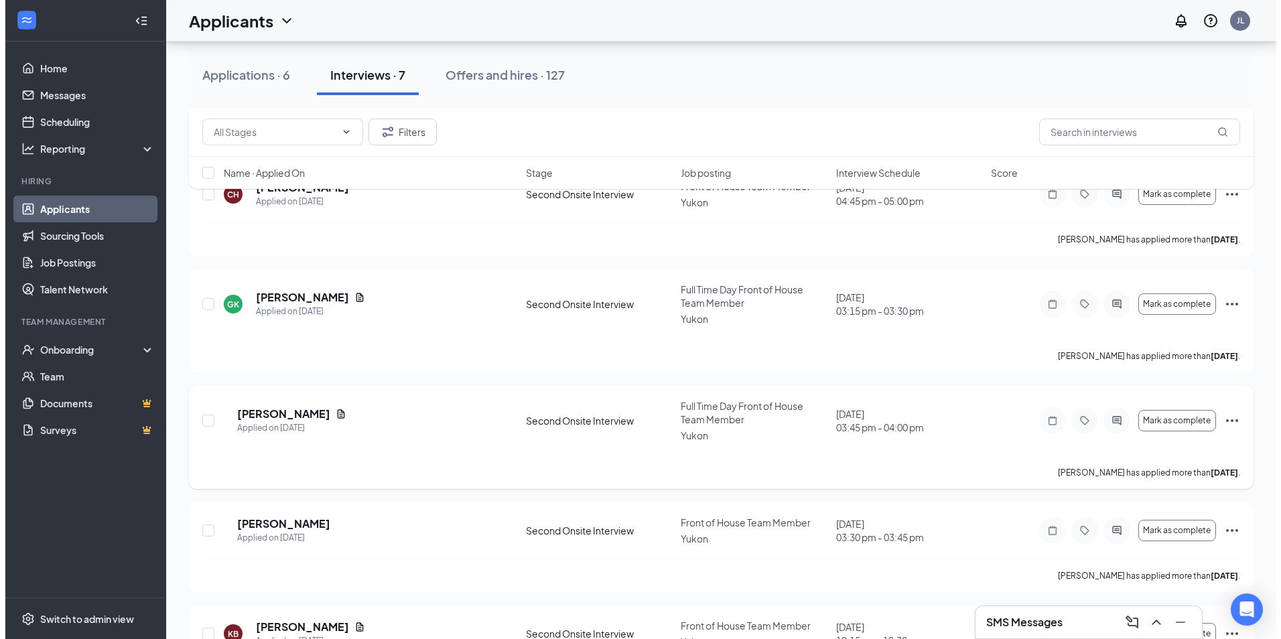
scroll to position [374, 0]
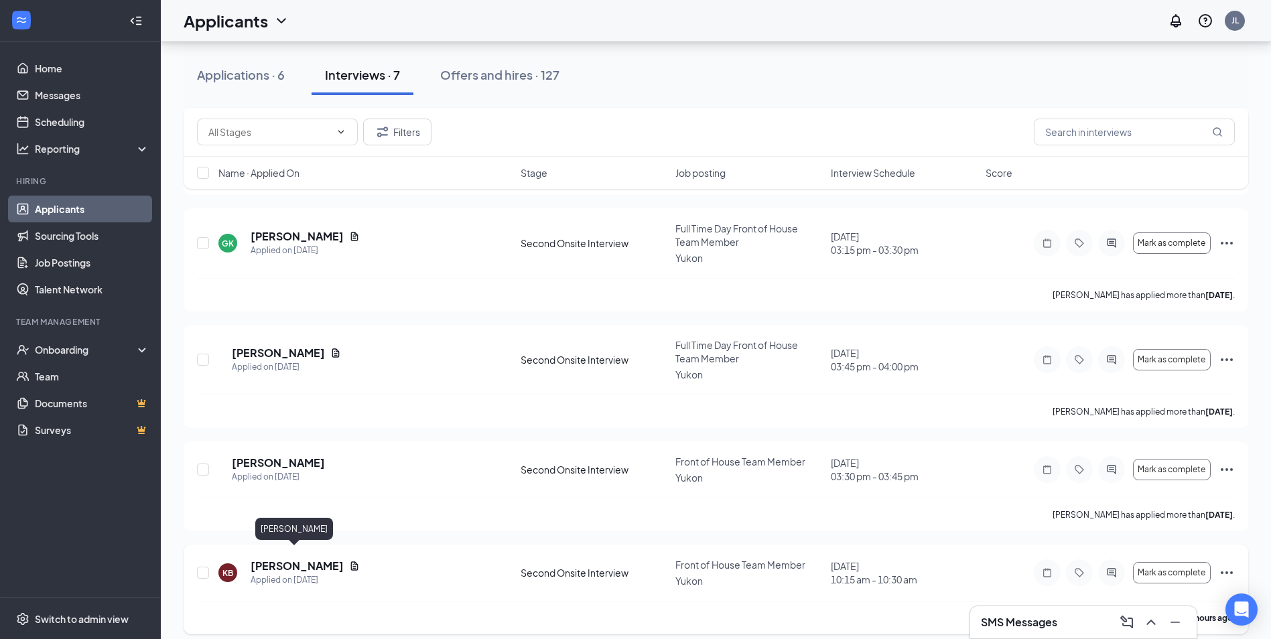
click at [284, 559] on h5 "[PERSON_NAME]" at bounding box center [297, 566] width 93 height 15
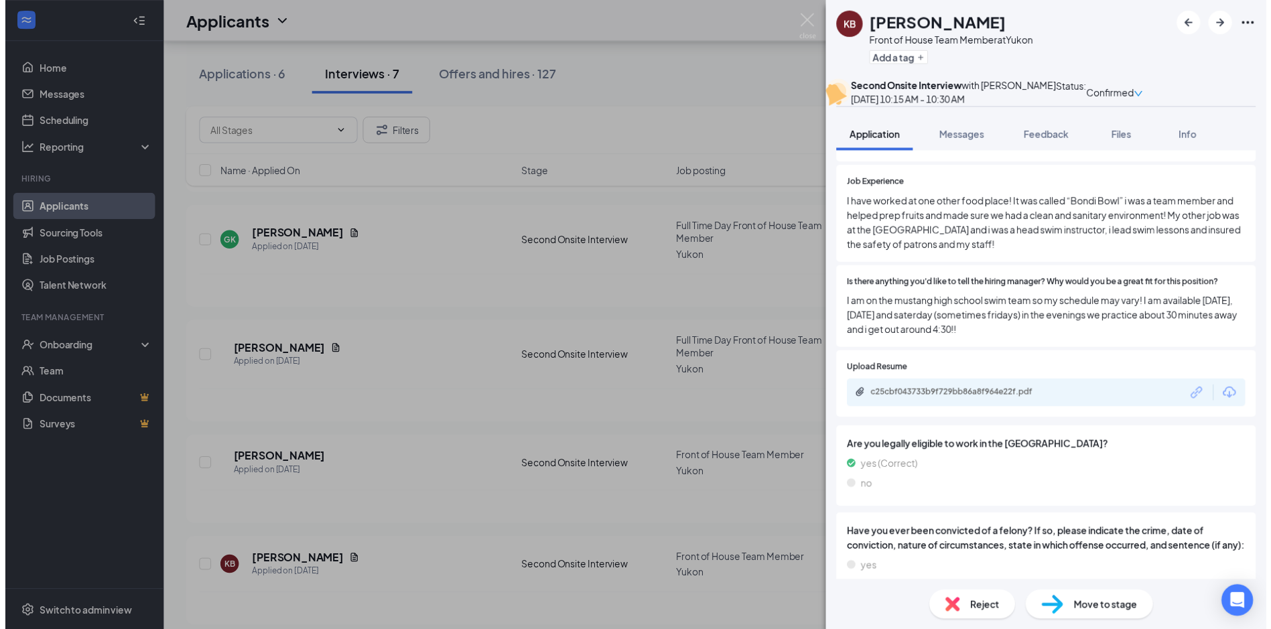
scroll to position [357, 0]
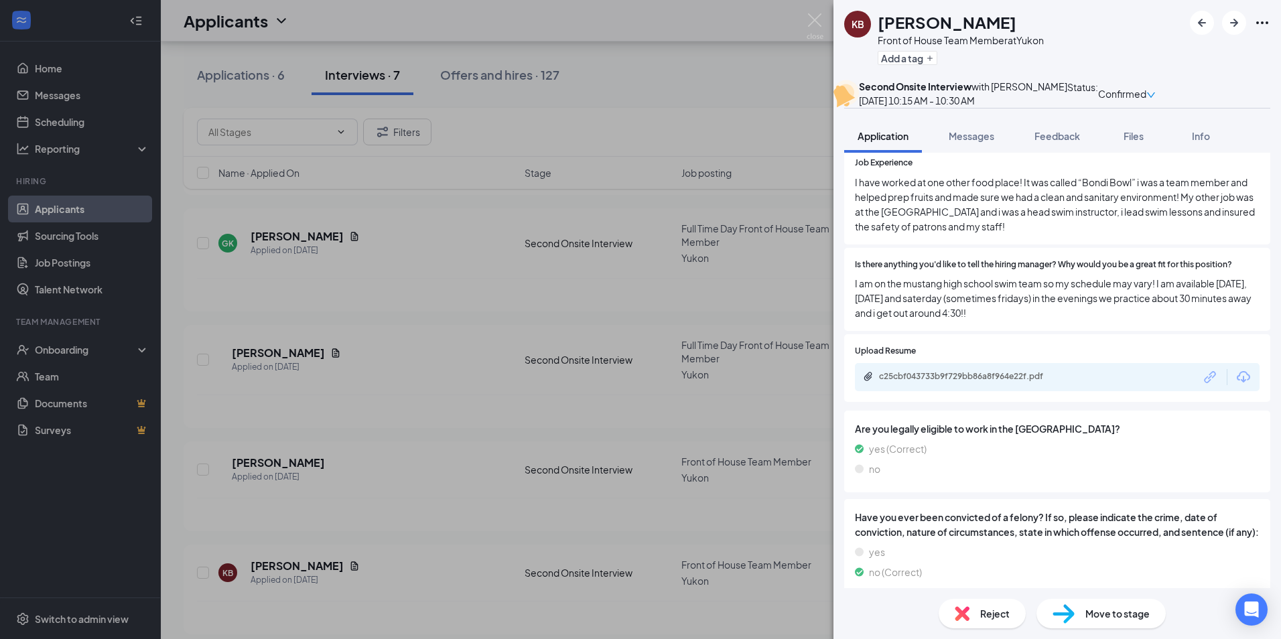
click at [1106, 613] on span "Move to stage" at bounding box center [1117, 613] width 64 height 15
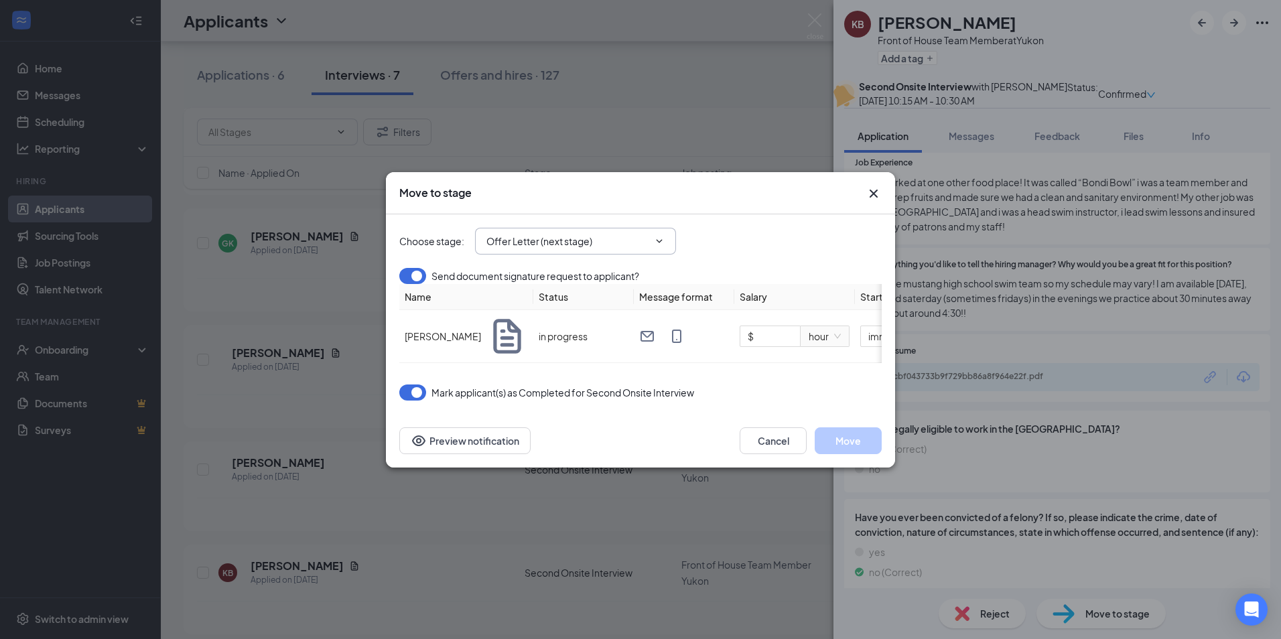
click at [584, 234] on input "Offer Letter (next stage)" at bounding box center [567, 241] width 162 height 15
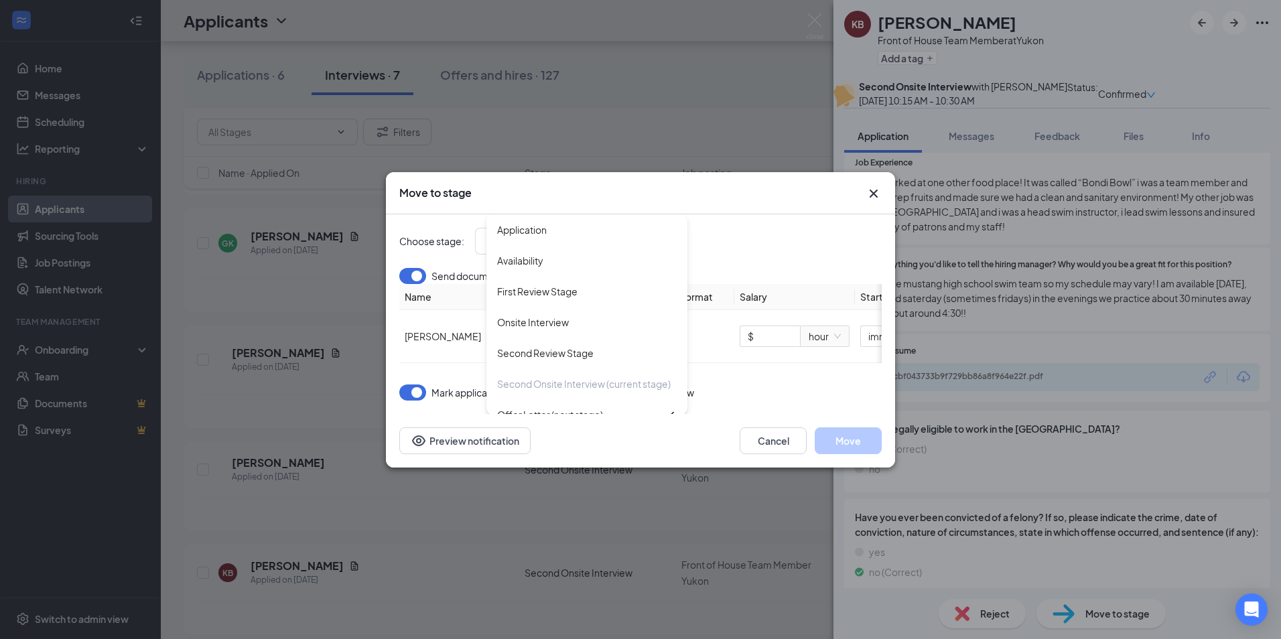
click at [878, 186] on icon "Cross" at bounding box center [873, 194] width 16 height 16
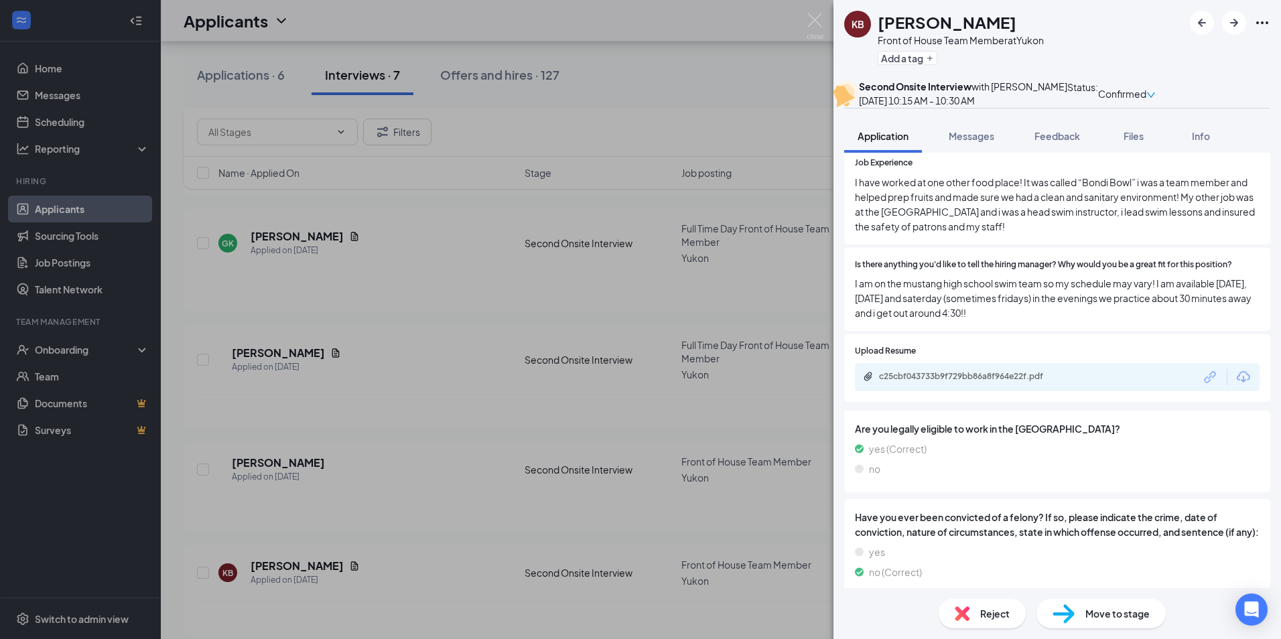
click at [666, 492] on div "KB [PERSON_NAME] Front of House Team Member at [GEOGRAPHIC_DATA] Add a tag Seco…" at bounding box center [640, 319] width 1281 height 639
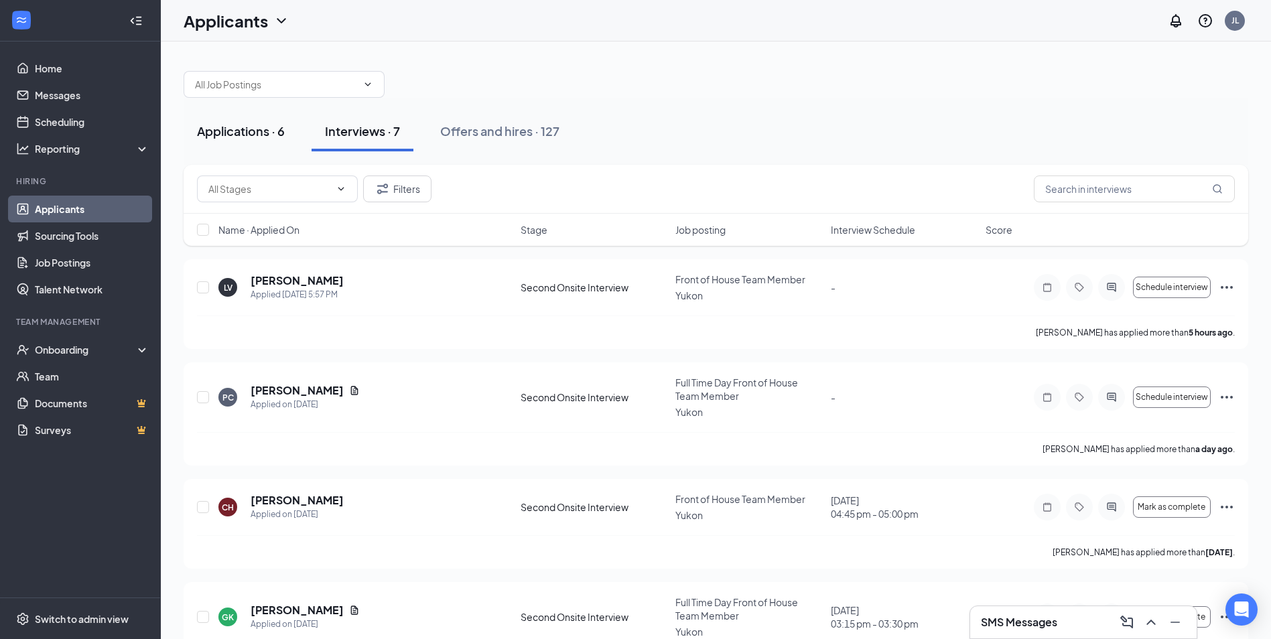
click at [250, 118] on button "Applications · 6" at bounding box center [241, 131] width 115 height 40
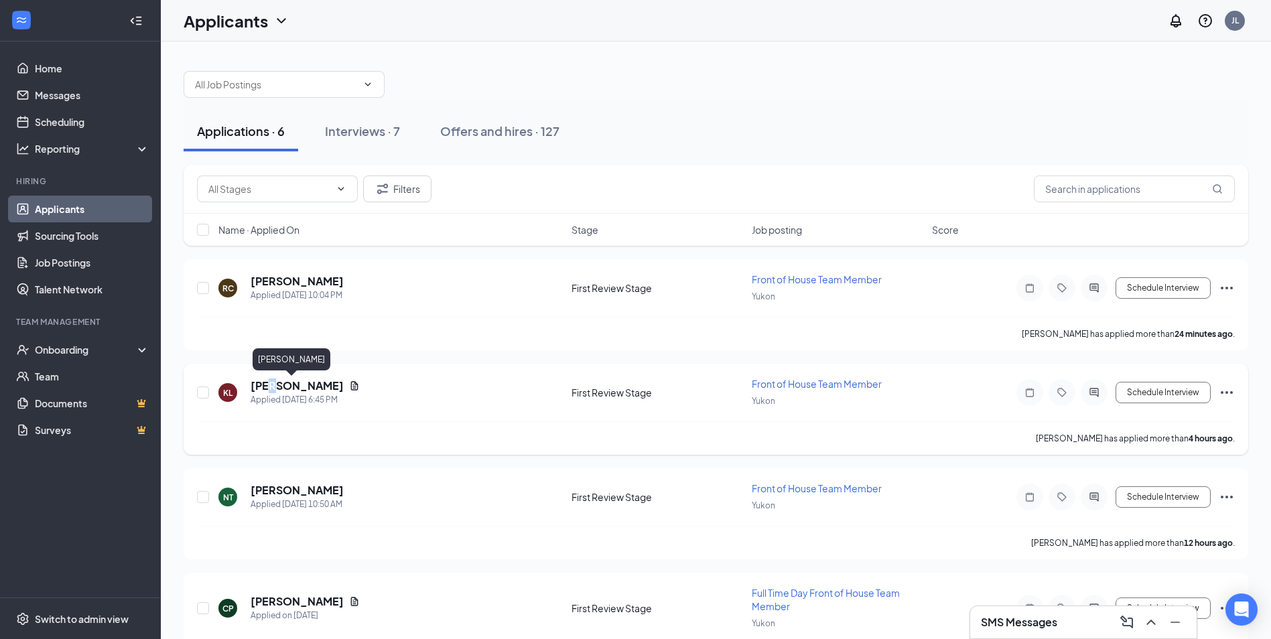
click at [270, 391] on h5 "[PERSON_NAME]" at bounding box center [297, 385] width 93 height 15
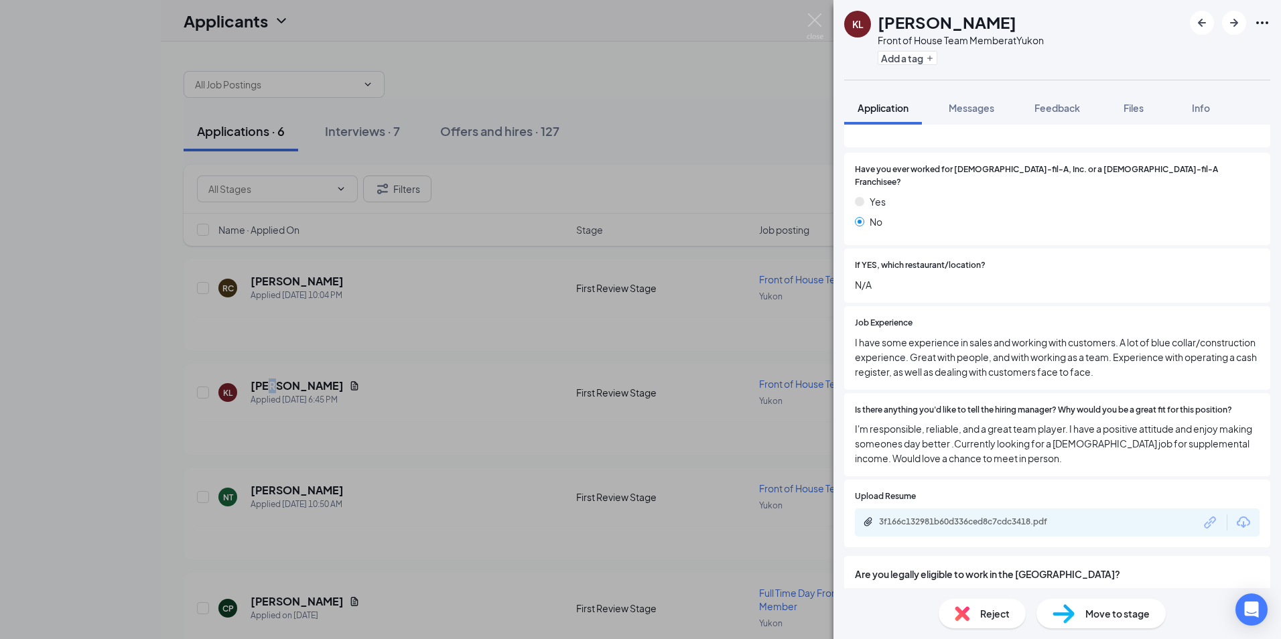
scroll to position [313, 0]
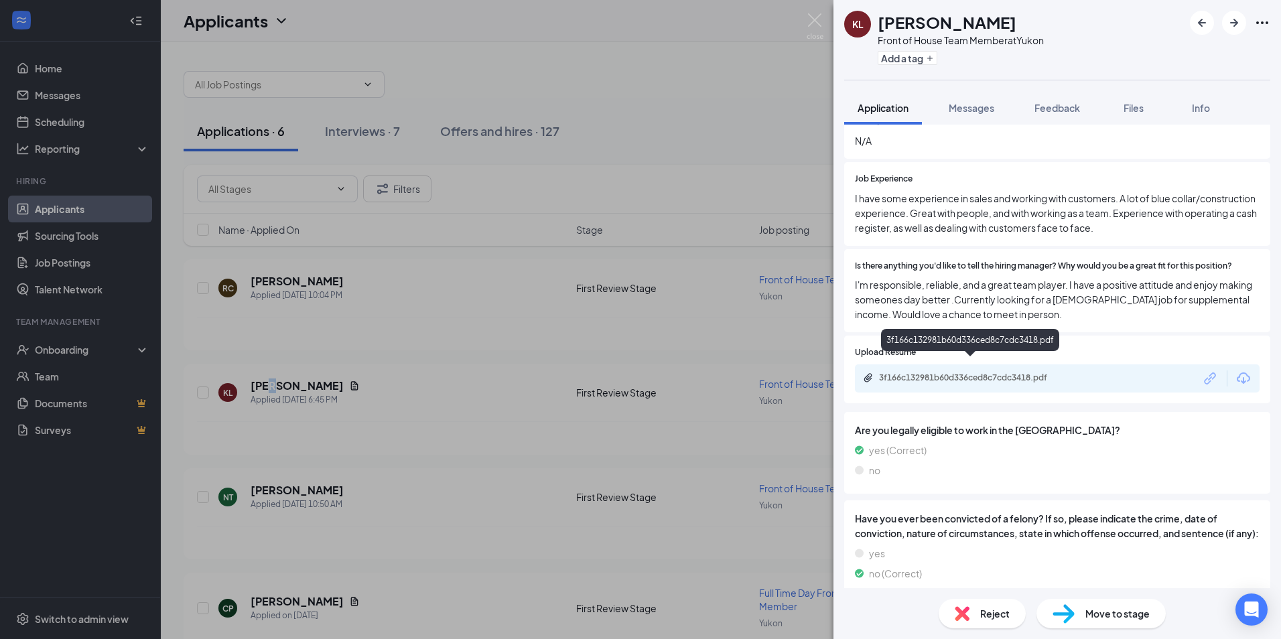
click at [948, 372] on div "3f166c132981b60d336ced8c7cdc3418.pdf" at bounding box center [973, 377] width 188 height 11
click at [592, 318] on div "[PERSON_NAME] Front of House Team Member at Yukon Add a tag Application Message…" at bounding box center [640, 319] width 1281 height 639
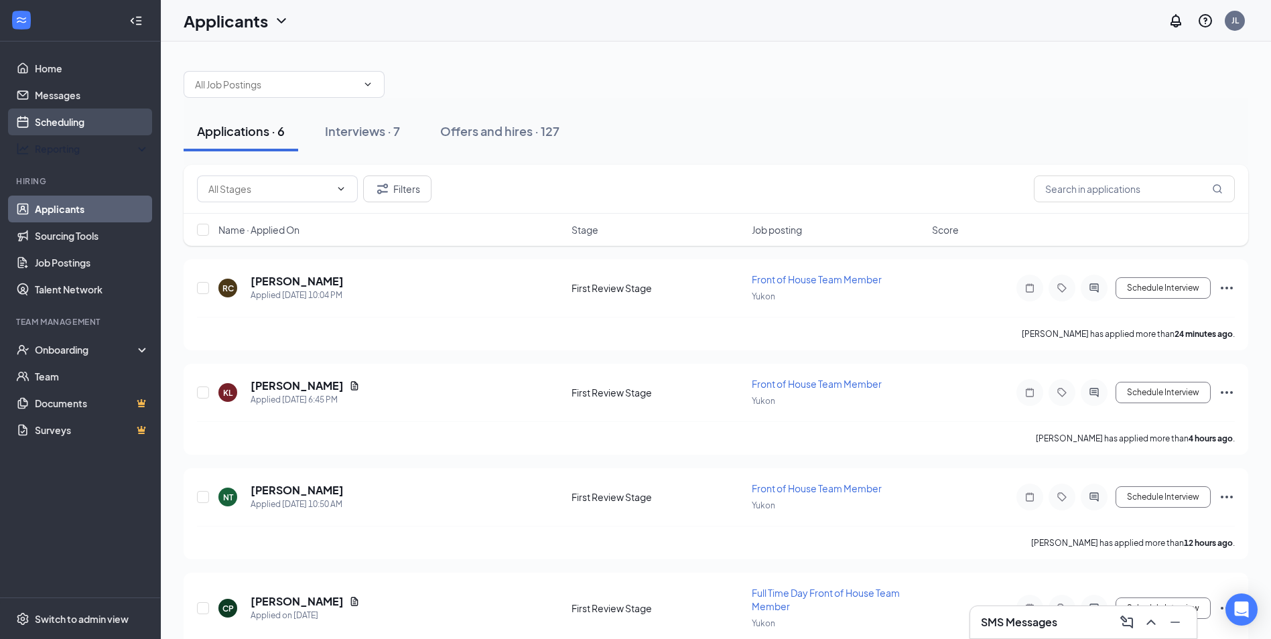
click at [61, 125] on link "Scheduling" at bounding box center [92, 122] width 115 height 27
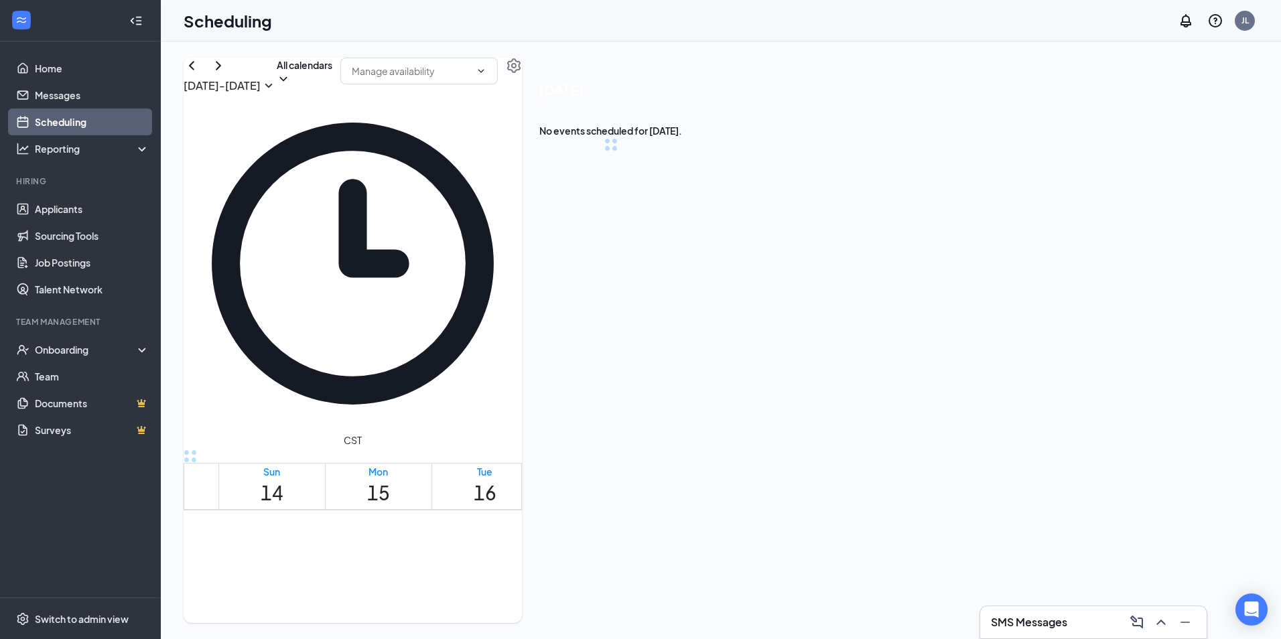
scroll to position [658, 0]
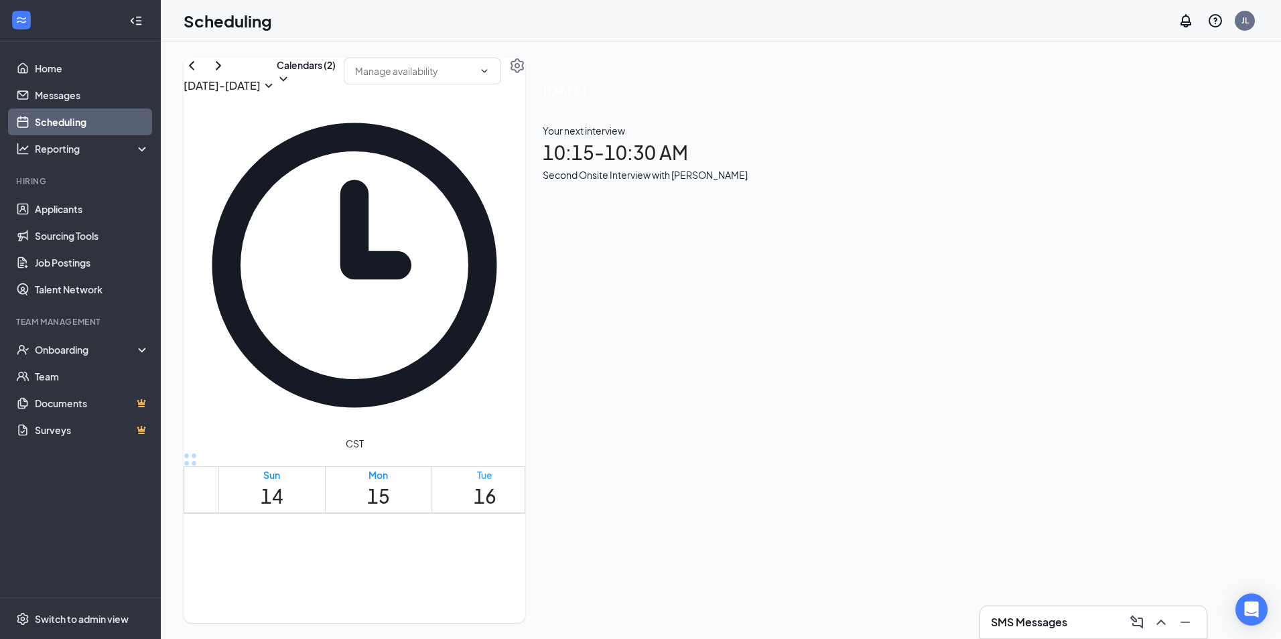
click at [496, 482] on h1 "16" at bounding box center [485, 496] width 23 height 29
click at [748, 182] on div "Second Onsite Interview with [PERSON_NAME]" at bounding box center [645, 174] width 205 height 15
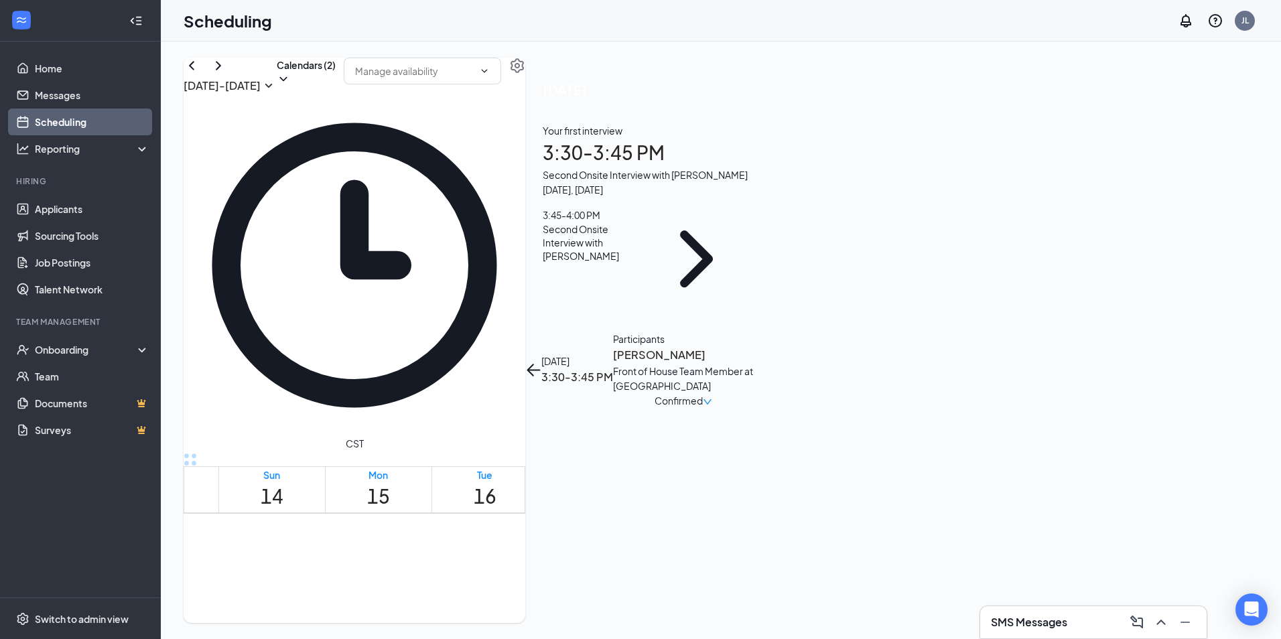
click at [754, 346] on h3 "[PERSON_NAME]" at bounding box center [683, 354] width 141 height 17
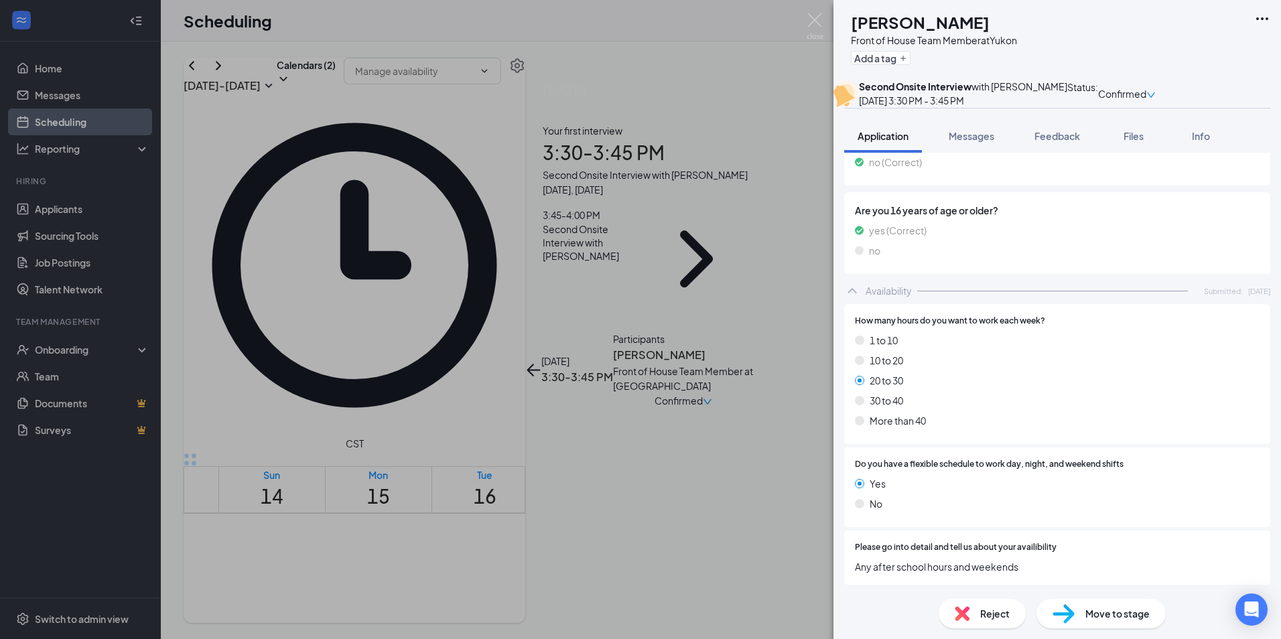
scroll to position [666, 0]
click at [609, 387] on div "TH [PERSON_NAME] Front of House Team Member at [GEOGRAPHIC_DATA] Add a tag Seco…" at bounding box center [640, 319] width 1281 height 639
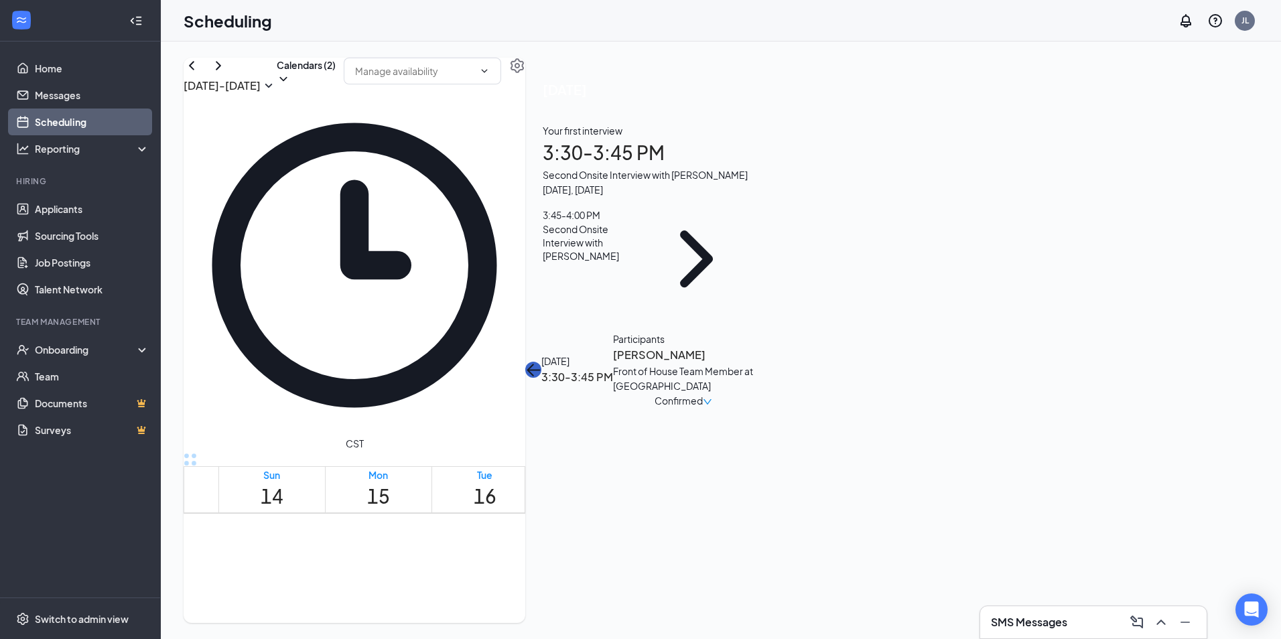
click at [541, 362] on icon "ArrowLeft" at bounding box center [533, 370] width 16 height 16
click at [645, 263] on div "Second Onsite Interview with [PERSON_NAME]" at bounding box center [594, 242] width 102 height 40
click at [754, 346] on h3 "[PERSON_NAME]" at bounding box center [683, 354] width 141 height 17
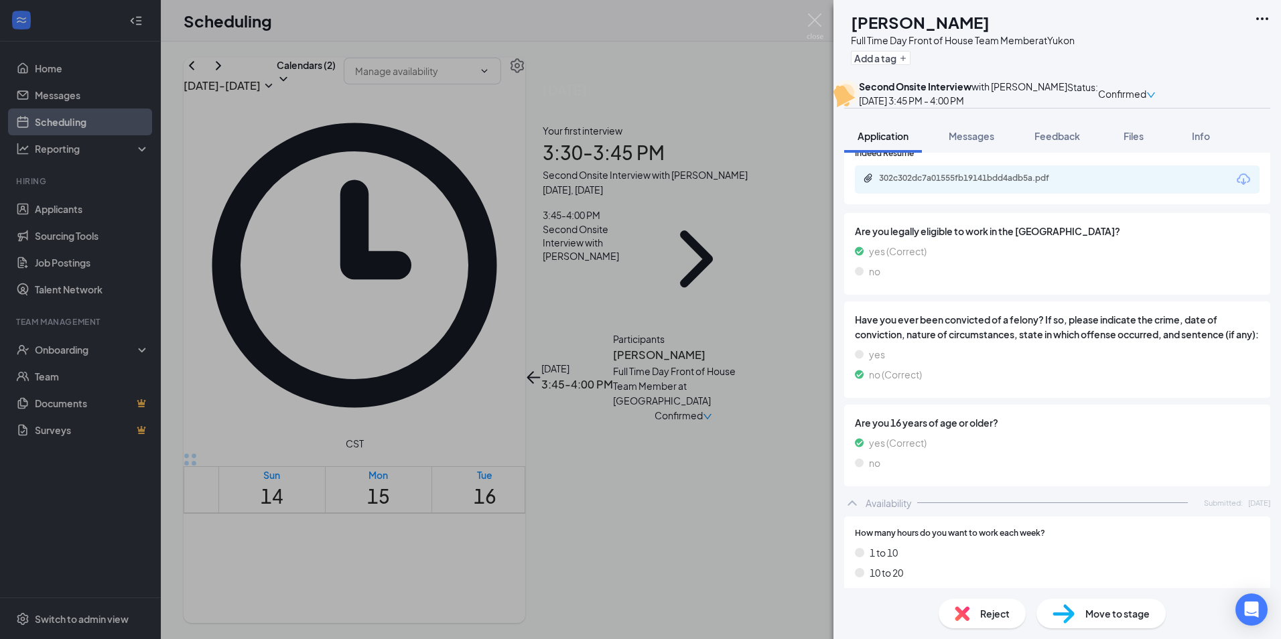
scroll to position [715, 0]
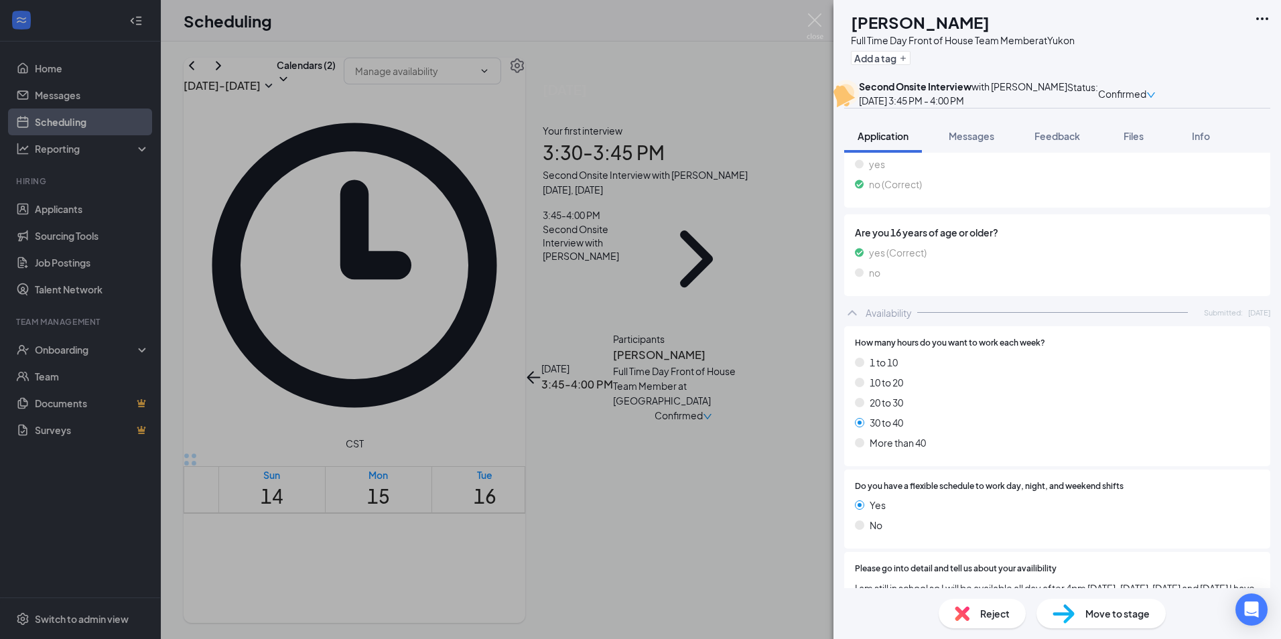
click at [732, 398] on div "GB [PERSON_NAME] Full Time Day Front of House Team Member at [GEOGRAPHIC_DATA] …" at bounding box center [640, 319] width 1281 height 639
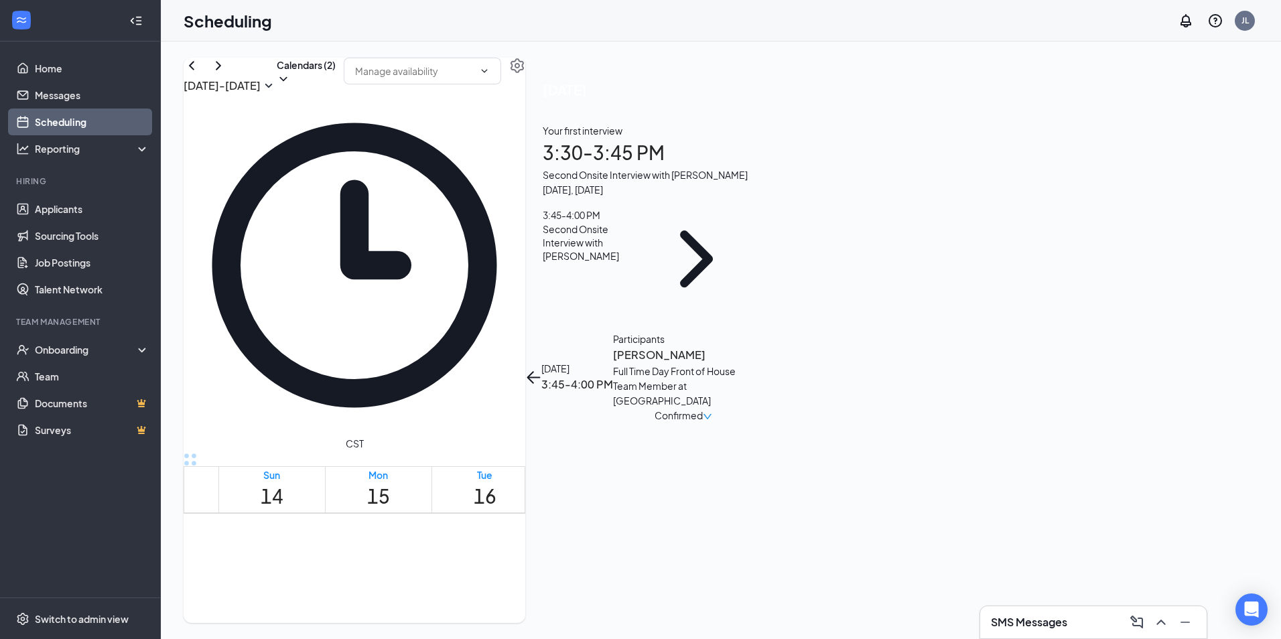
scroll to position [1150, 0]
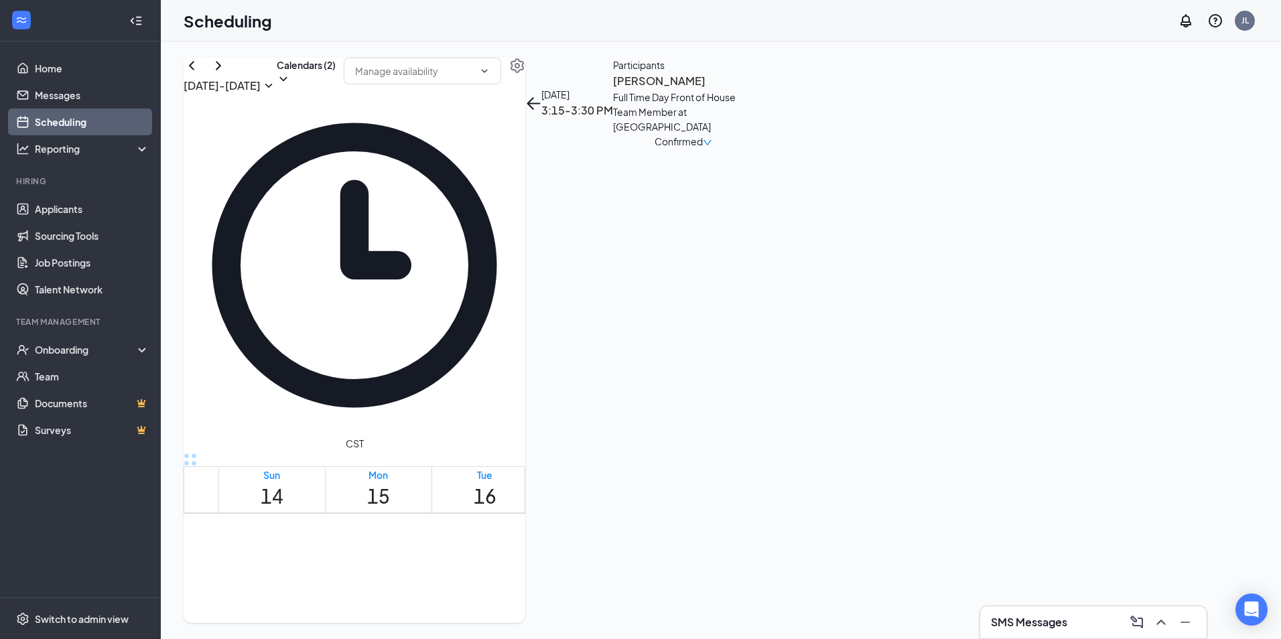
click at [754, 140] on div "[PERSON_NAME] Full Time Day Front of House Team Member at [GEOGRAPHIC_DATA] Con…" at bounding box center [683, 110] width 141 height 76
click at [754, 90] on h3 "[PERSON_NAME]" at bounding box center [683, 80] width 141 height 17
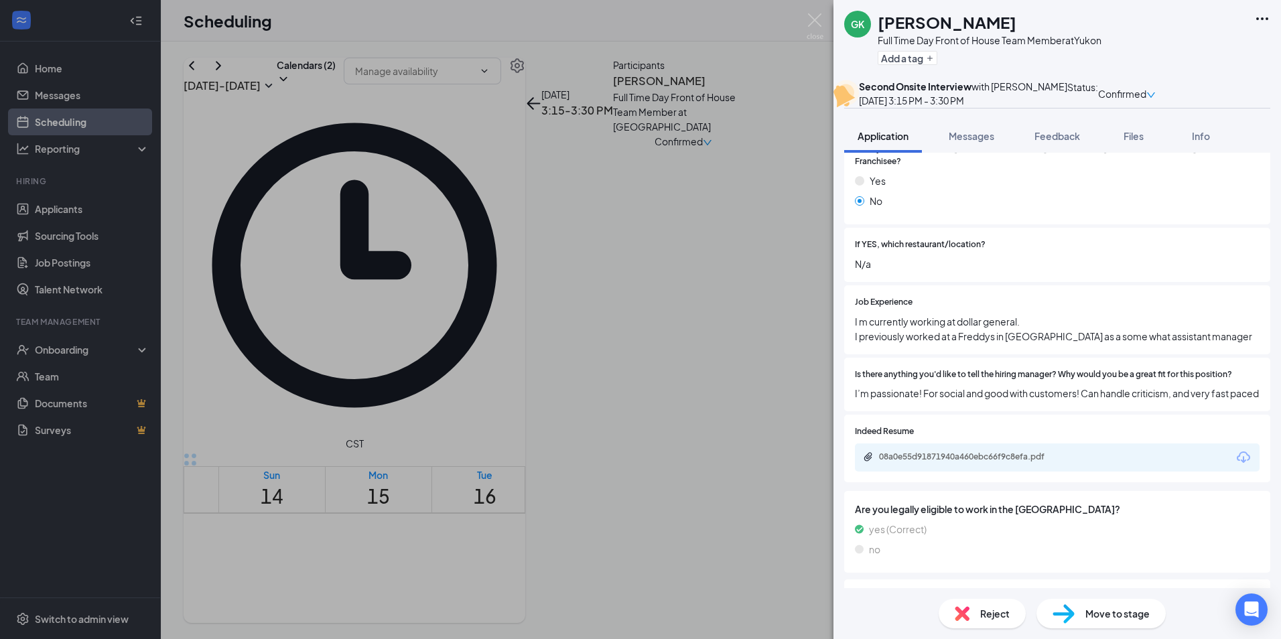
scroll to position [223, 0]
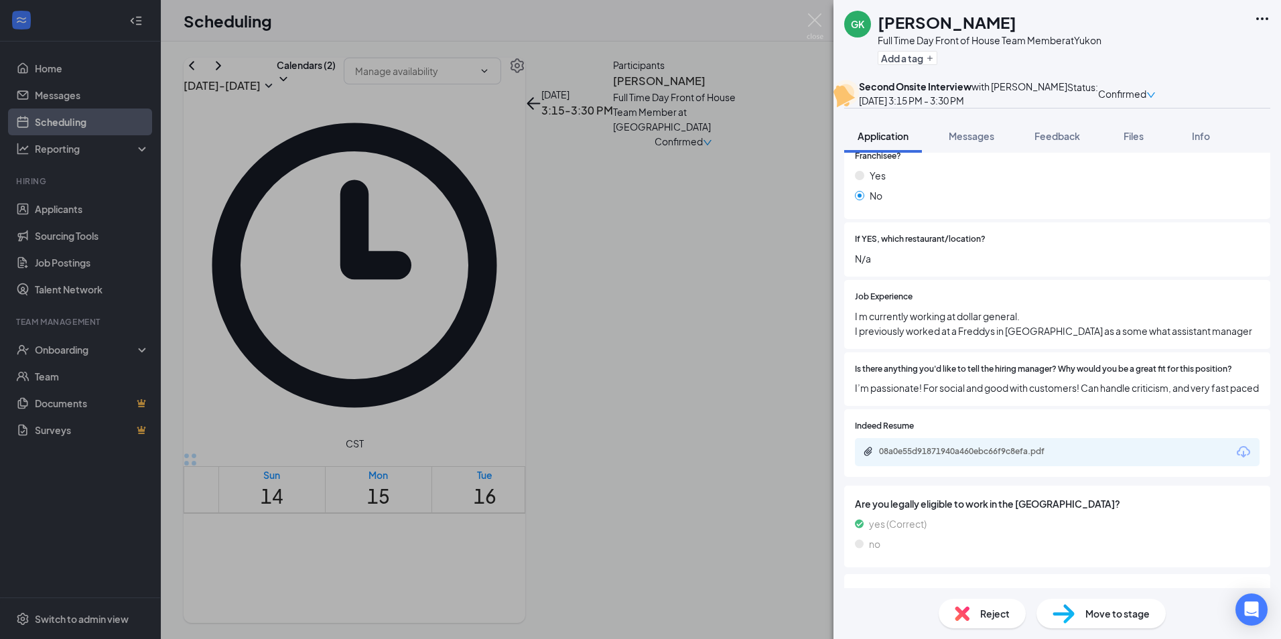
click at [805, 421] on div "GK [PERSON_NAME] Full Time Day Front of House Team Member at [GEOGRAPHIC_DATA] …" at bounding box center [640, 319] width 1281 height 639
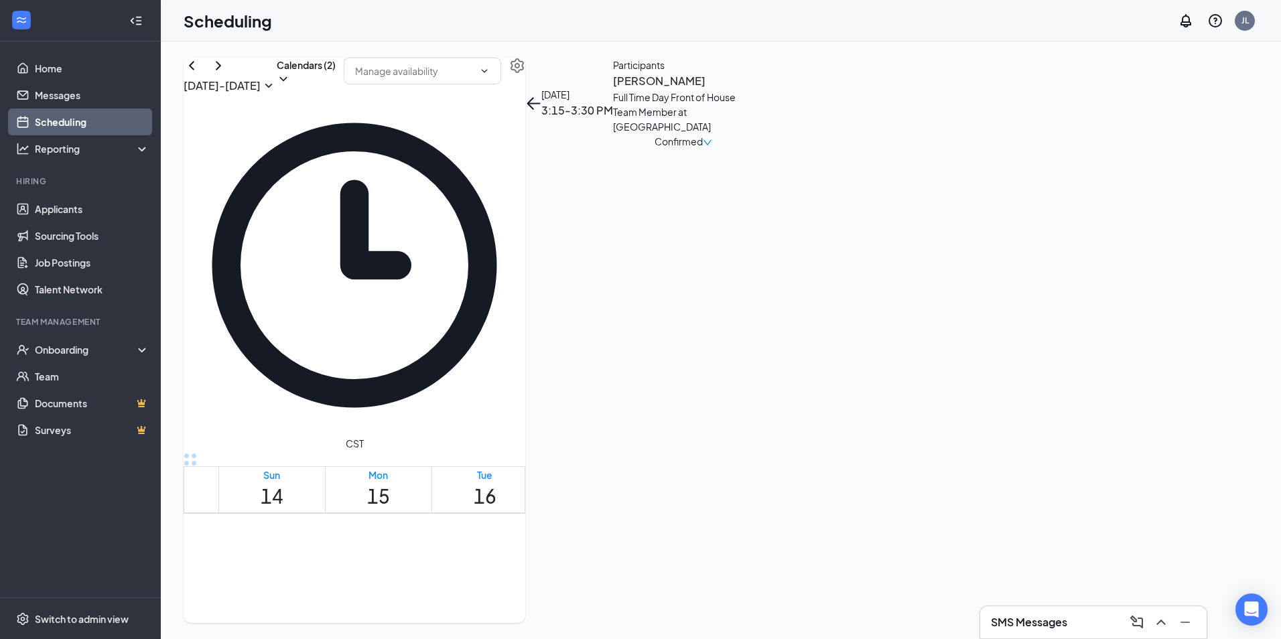
click at [754, 90] on h3 "[PERSON_NAME]" at bounding box center [683, 80] width 141 height 17
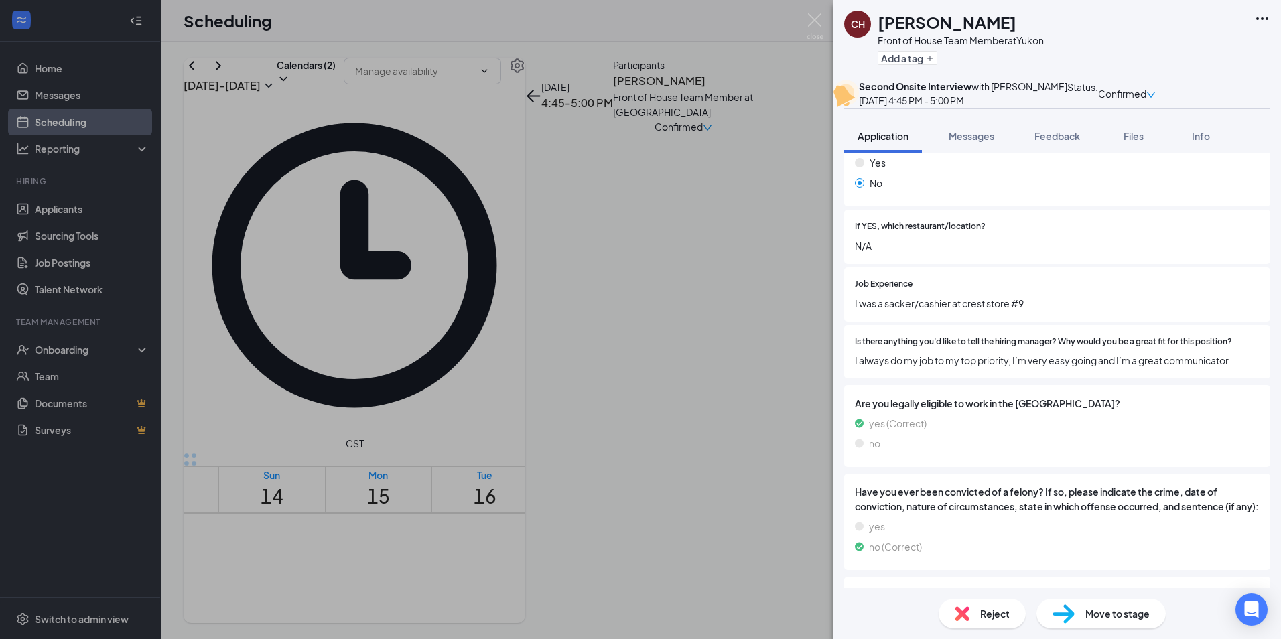
scroll to position [268, 0]
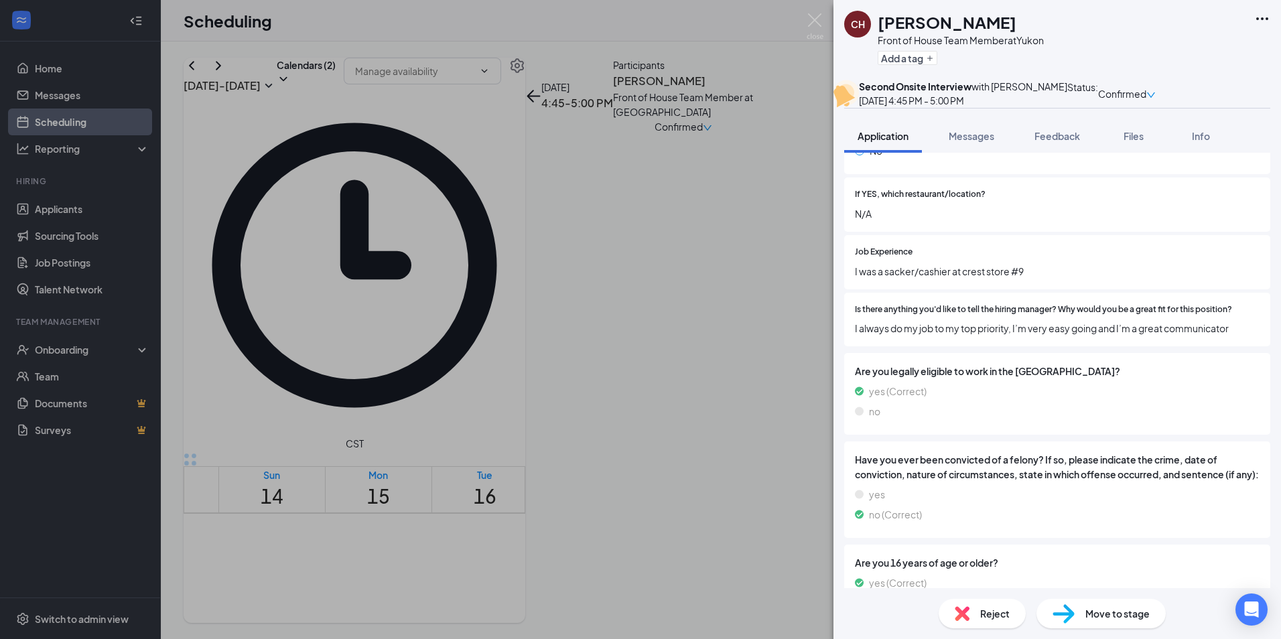
click at [709, 501] on div "CH [PERSON_NAME] Front of House Team Member at [GEOGRAPHIC_DATA] Add a tag Seco…" at bounding box center [640, 319] width 1281 height 639
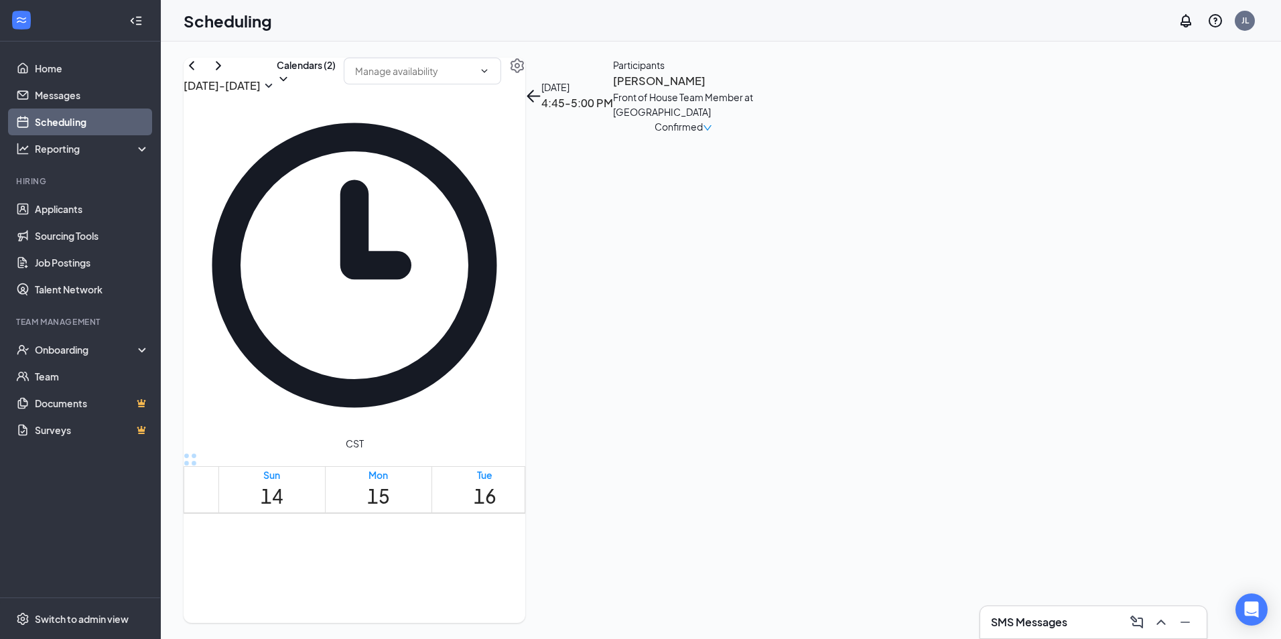
scroll to position [1373, 0]
